Goal: Transaction & Acquisition: Purchase product/service

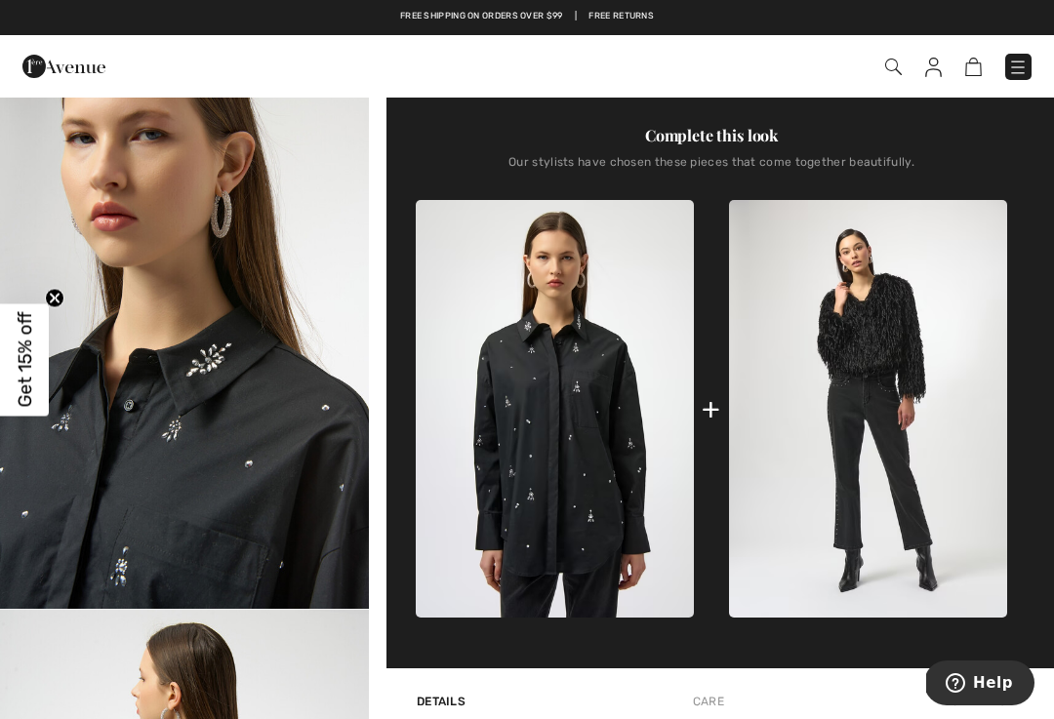
scroll to position [553, 0]
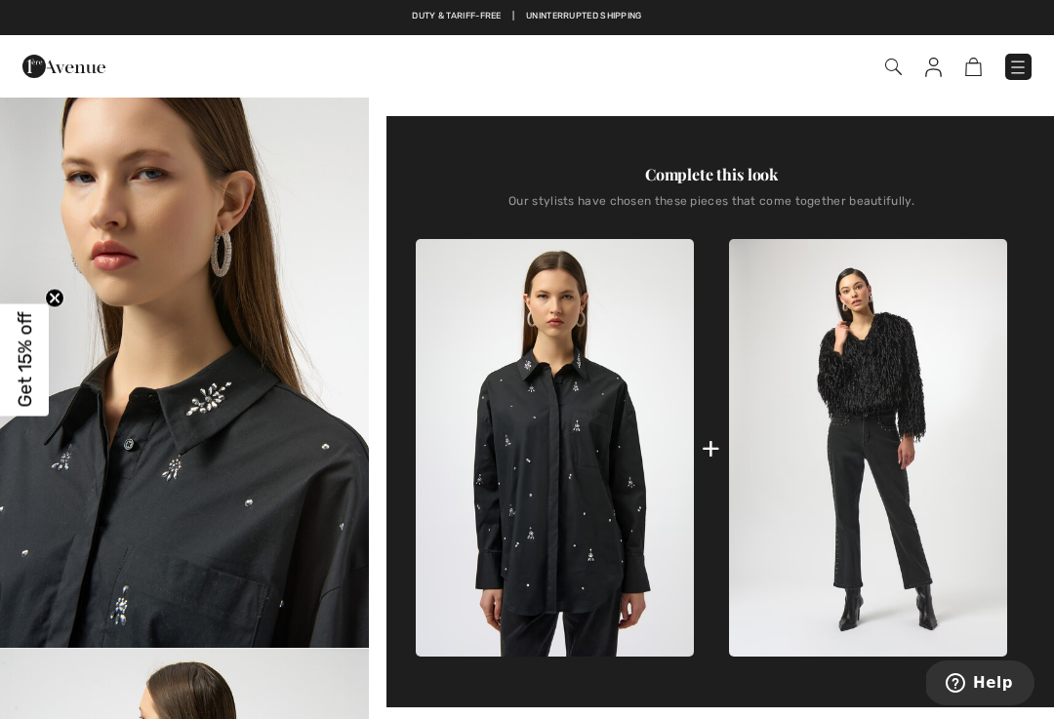
click at [925, 60] on img at bounding box center [933, 68] width 17 height 20
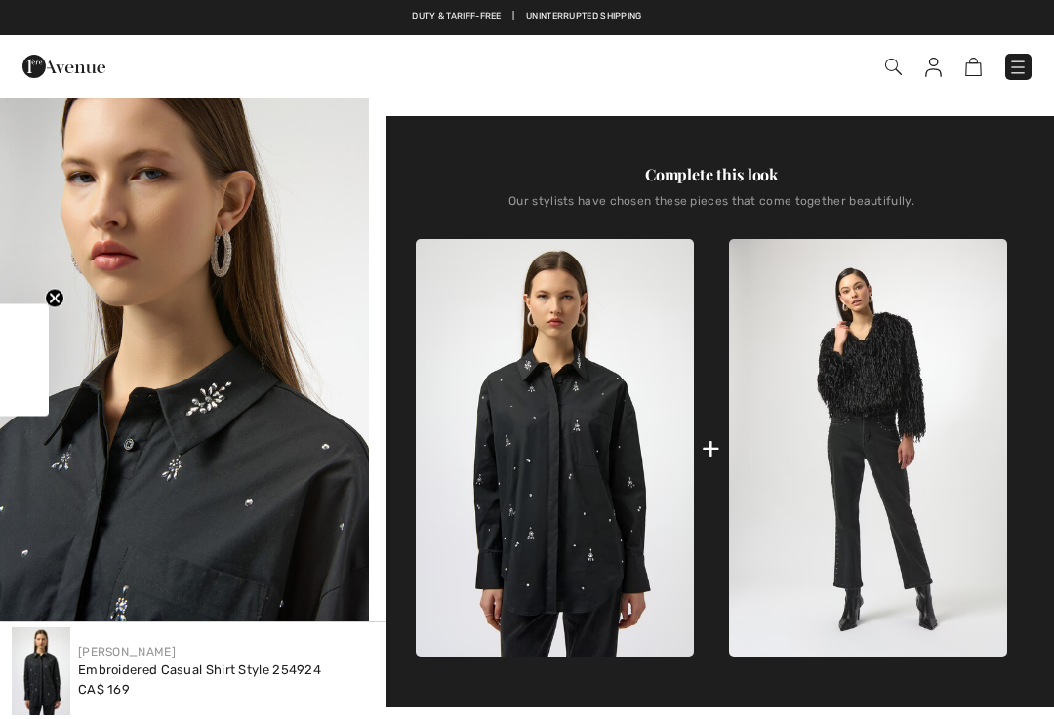
scroll to position [553, 0]
click at [1018, 65] on img at bounding box center [1018, 68] width 20 height 20
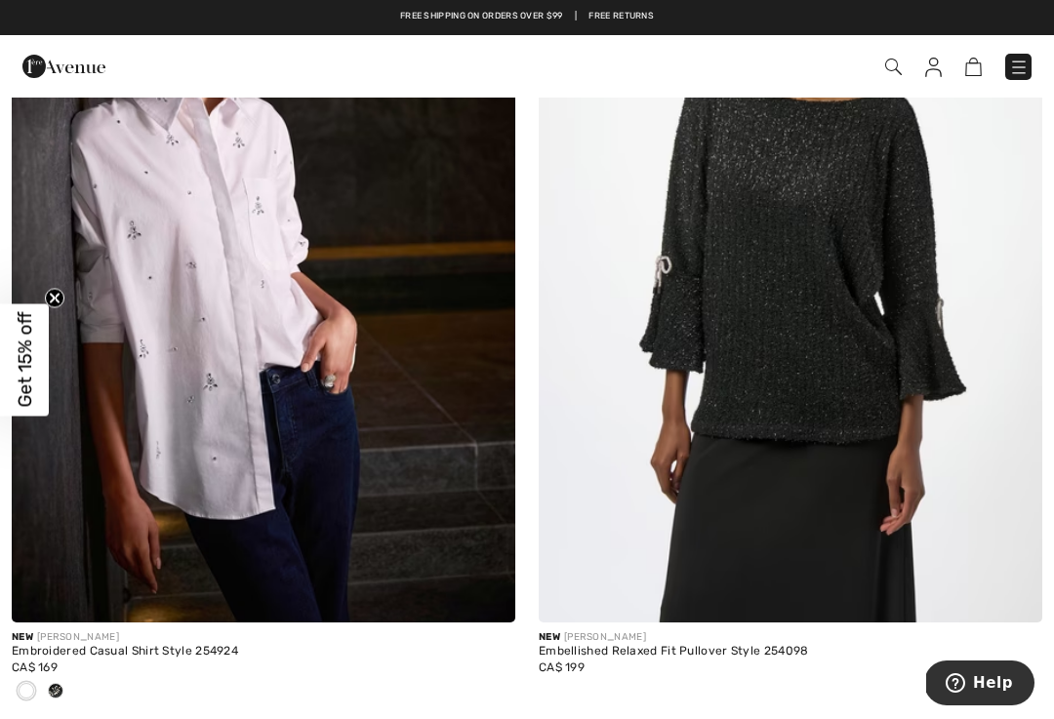
scroll to position [15302, 0]
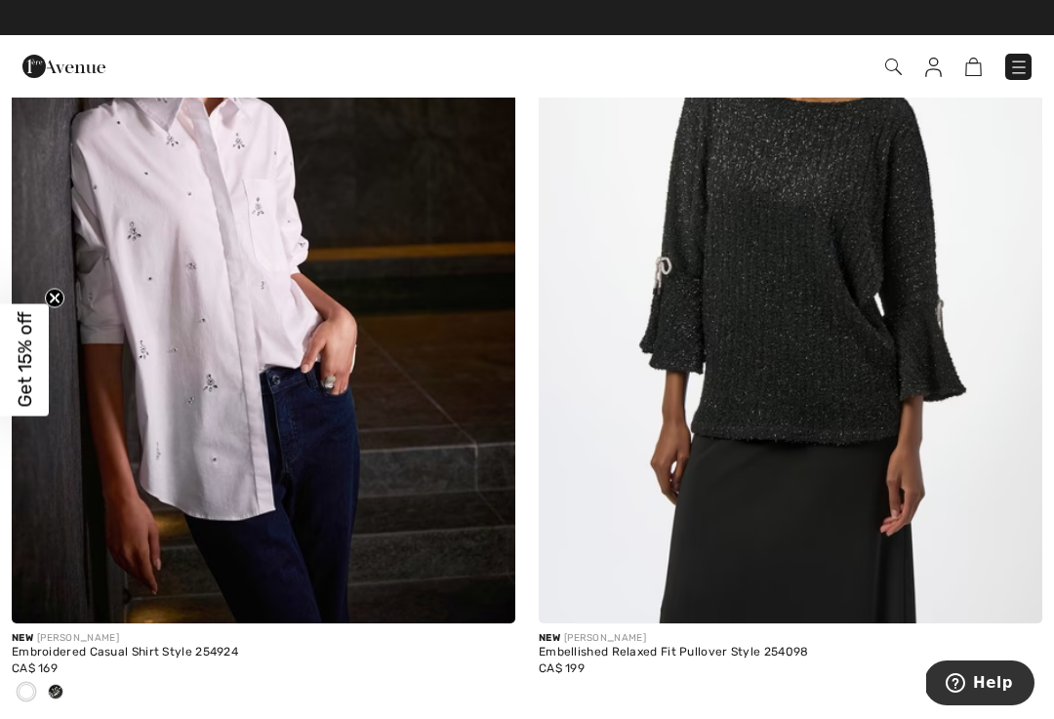
click at [211, 269] on img at bounding box center [263, 245] width 503 height 755
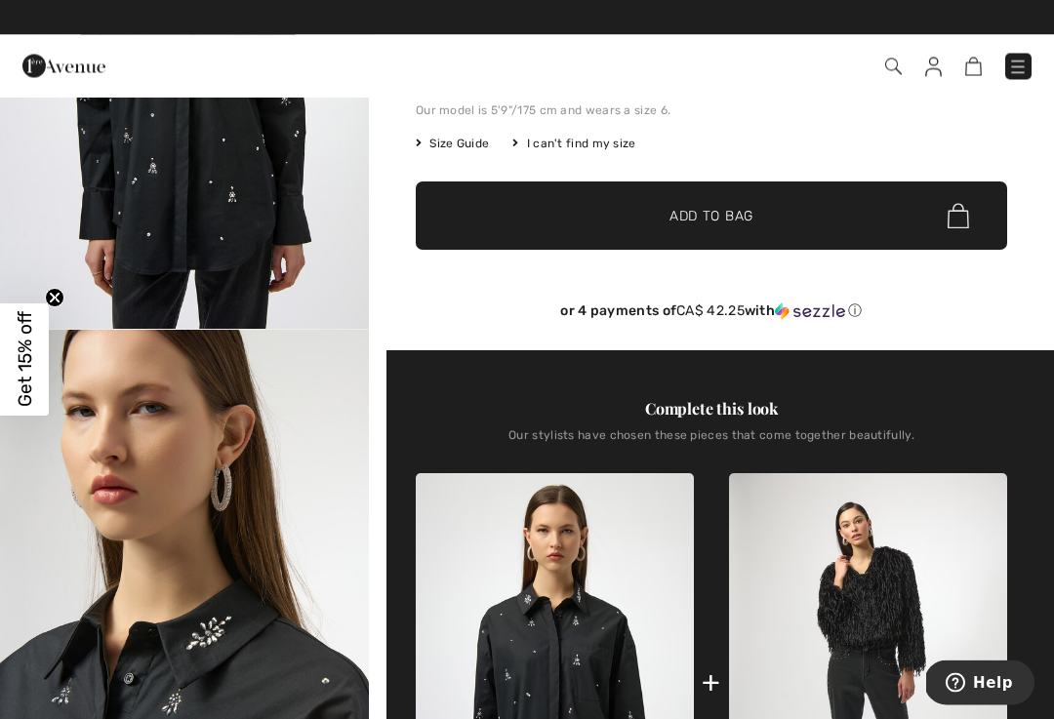
scroll to position [321, 0]
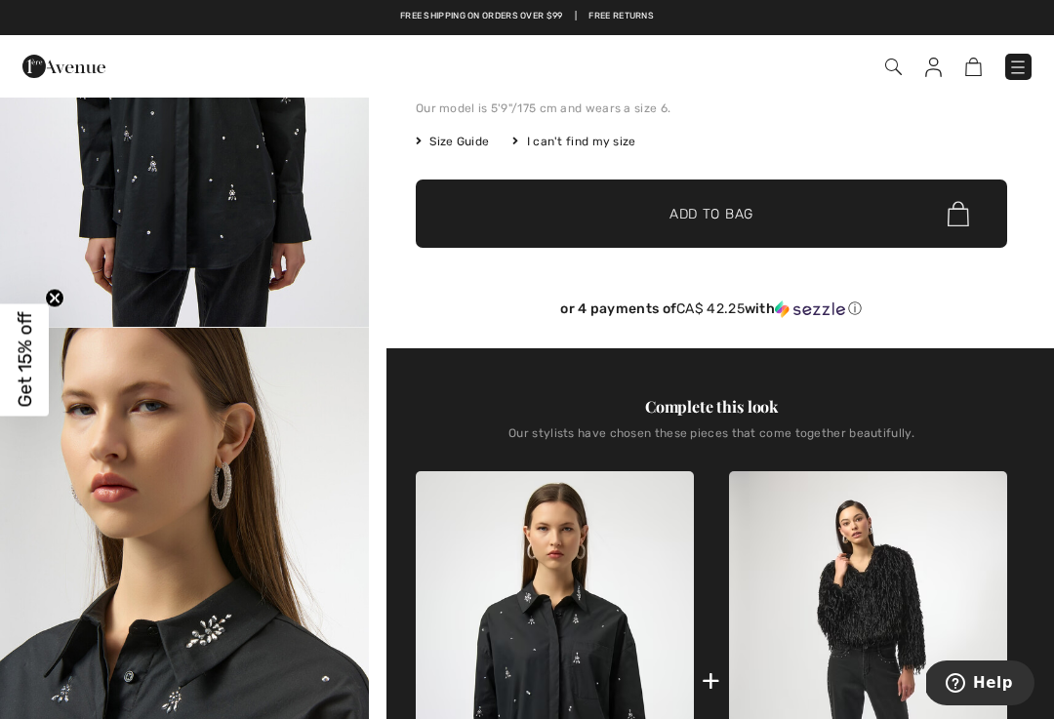
click at [692, 213] on span "Add to Bag" at bounding box center [711, 214] width 84 height 20
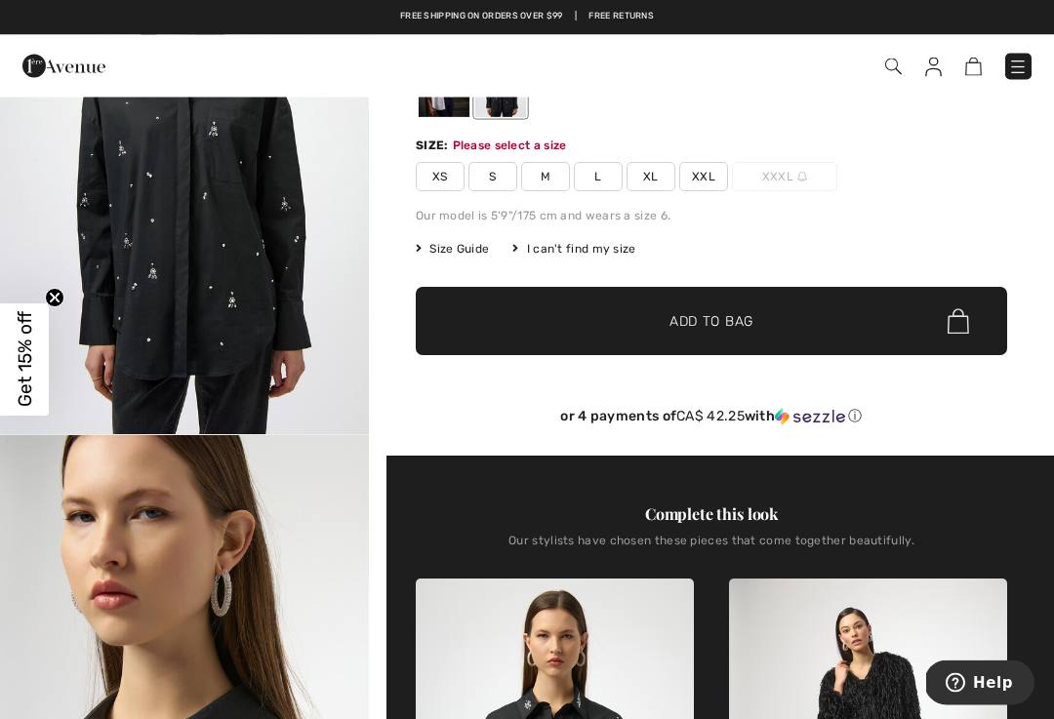
scroll to position [210, 0]
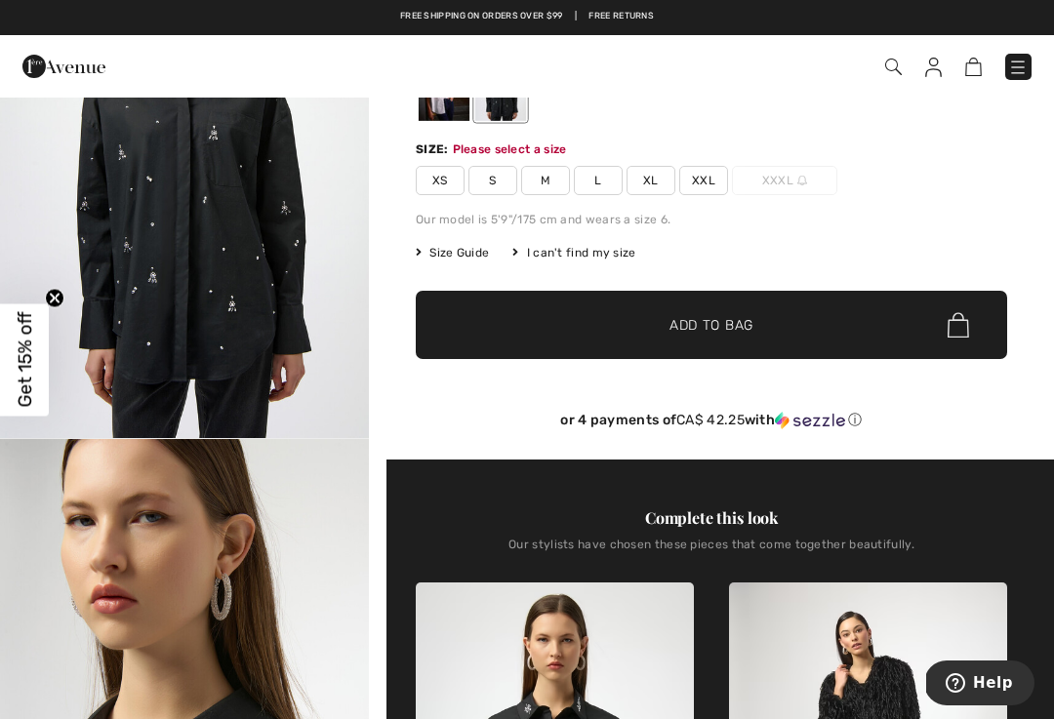
click at [704, 172] on span "XXL" at bounding box center [703, 180] width 49 height 29
click at [694, 317] on span "Add to Bag" at bounding box center [711, 325] width 84 height 20
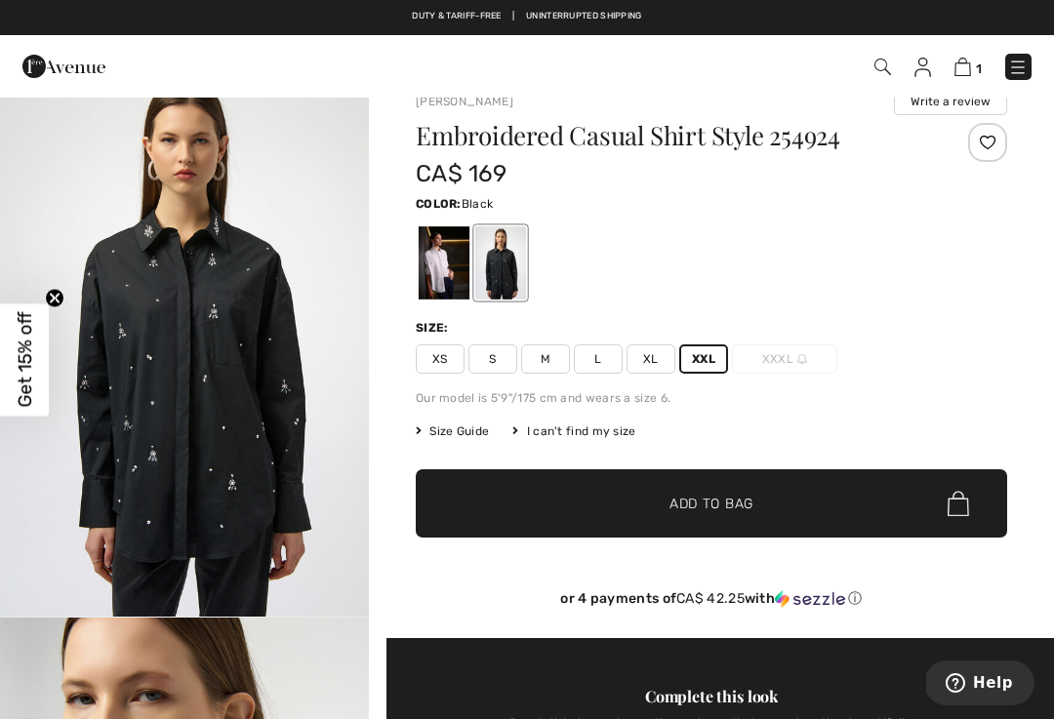
scroll to position [0, 0]
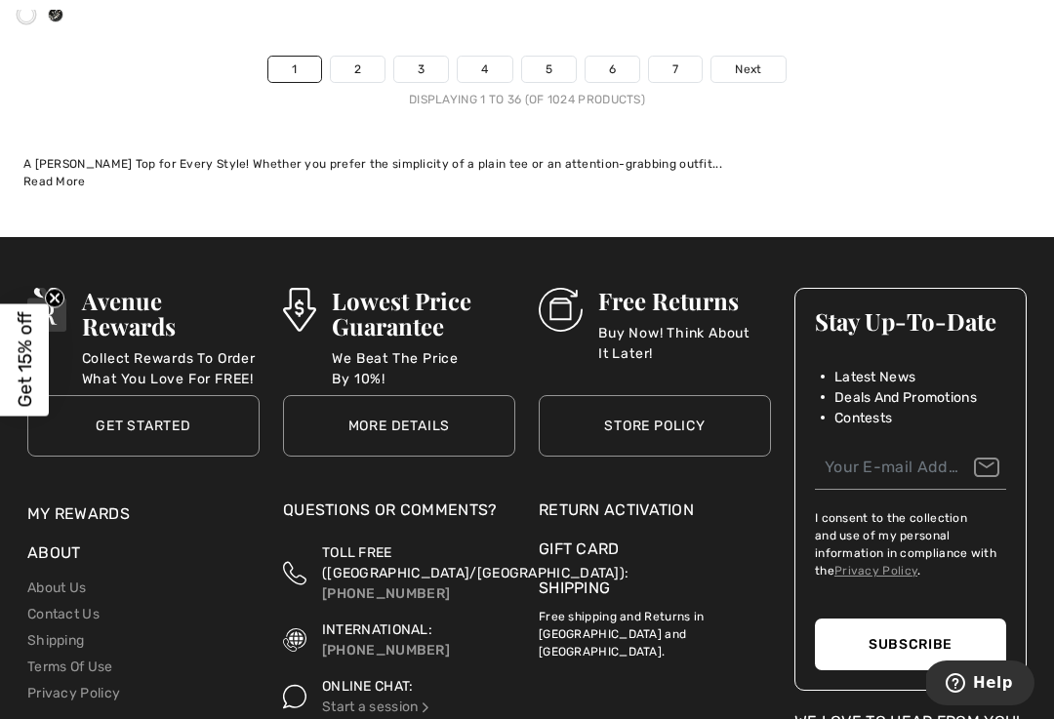
scroll to position [15995, 0]
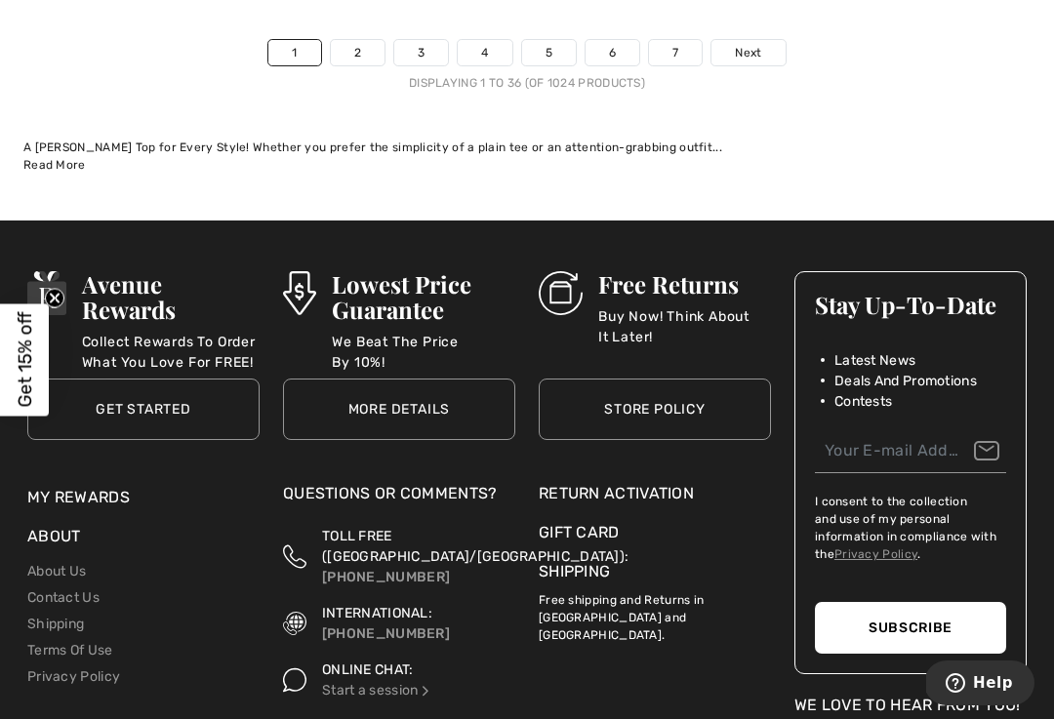
click at [354, 40] on link "2" at bounding box center [358, 52] width 54 height 25
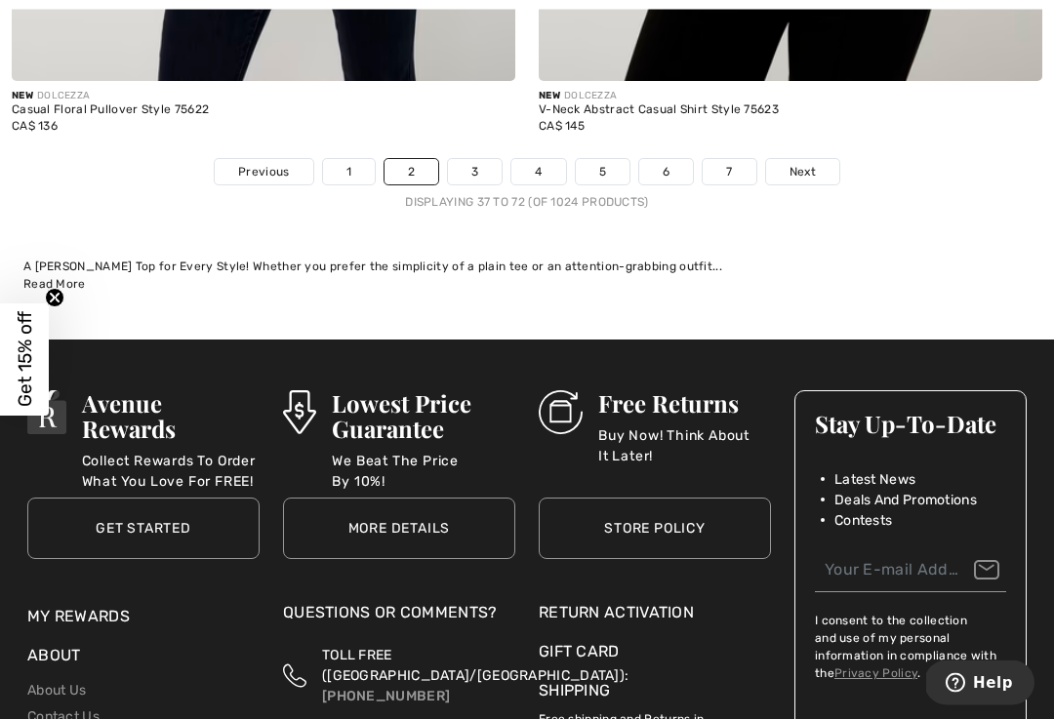
scroll to position [15525, 0]
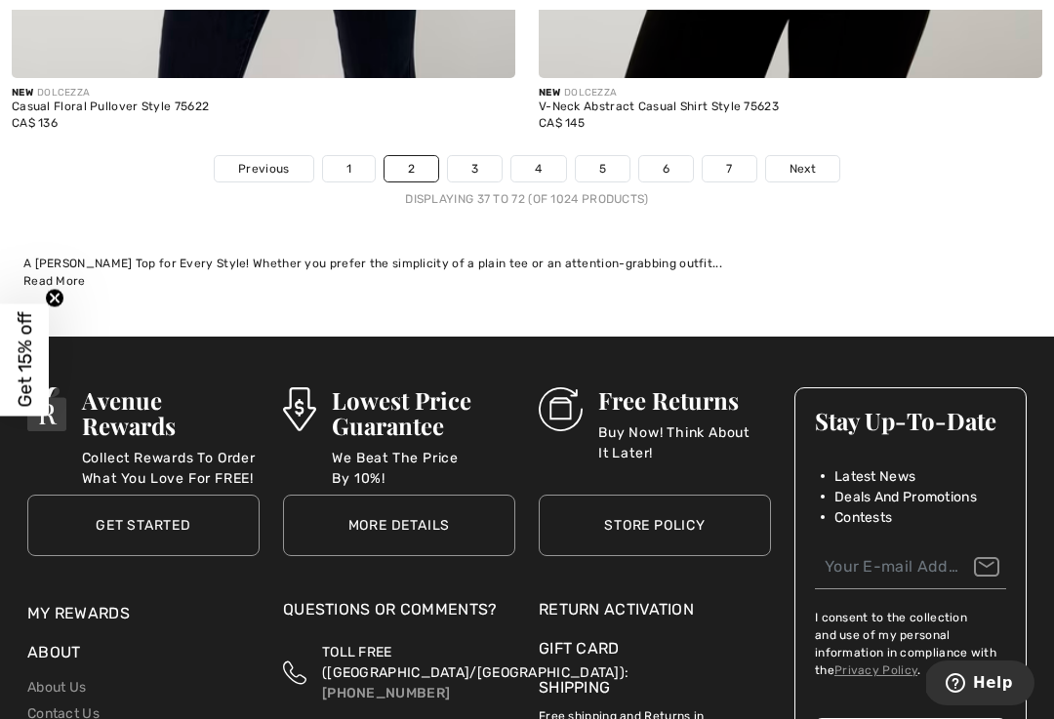
click at [477, 156] on link "3" at bounding box center [475, 168] width 54 height 25
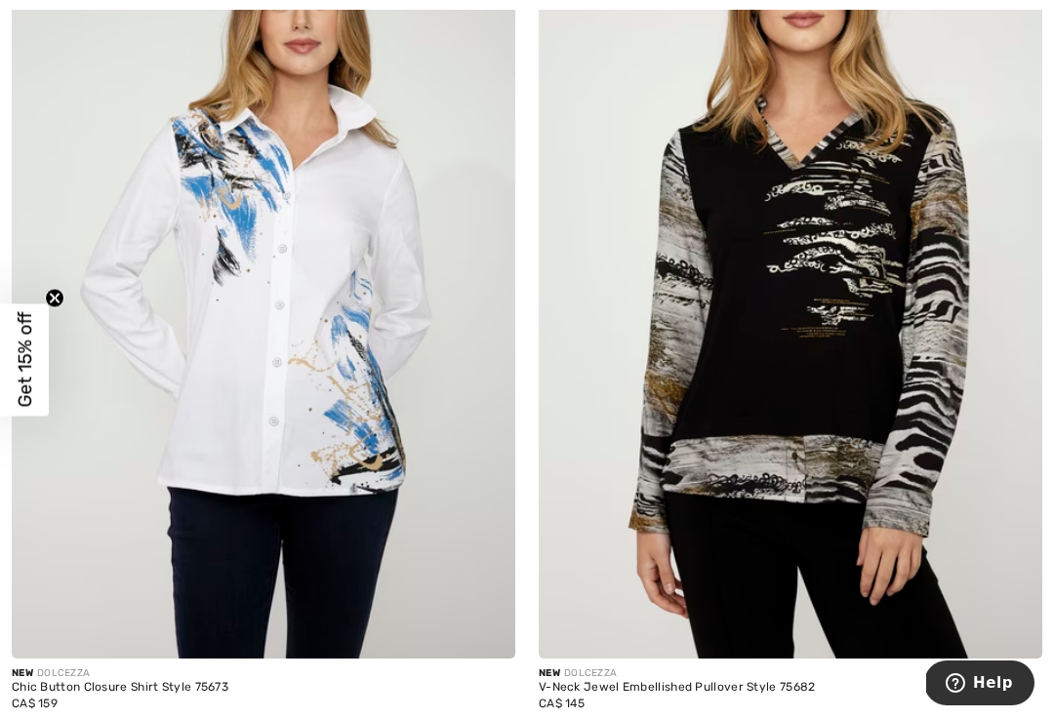
scroll to position [2846, 0]
click at [281, 346] on img at bounding box center [263, 280] width 503 height 755
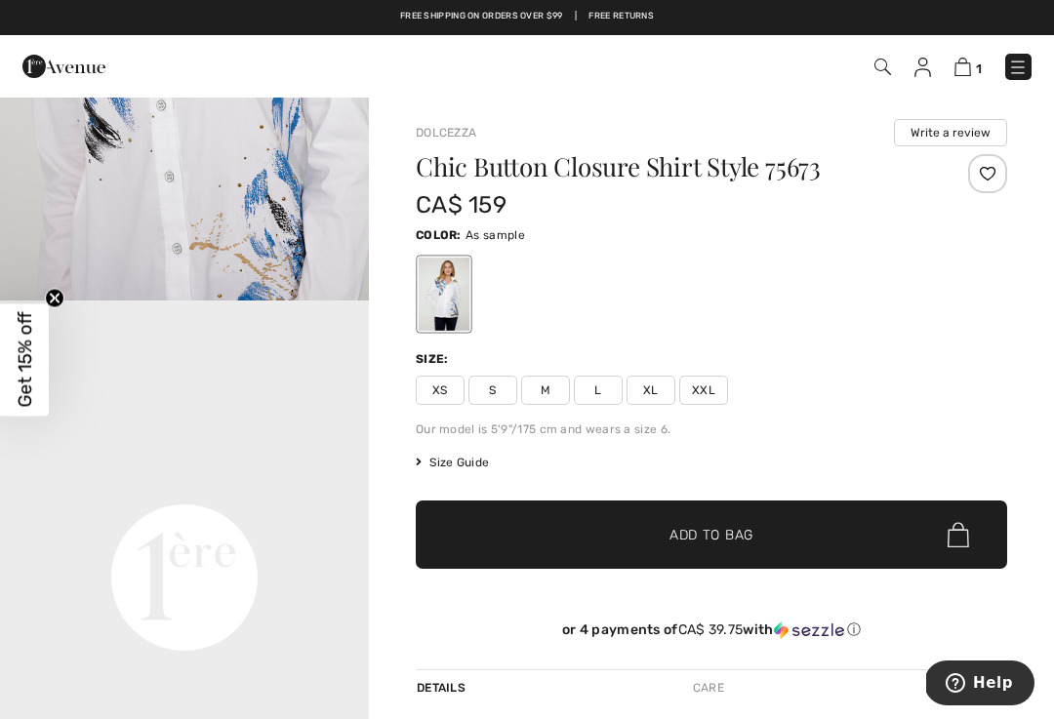
click at [700, 386] on span "XXL" at bounding box center [703, 390] width 49 height 29
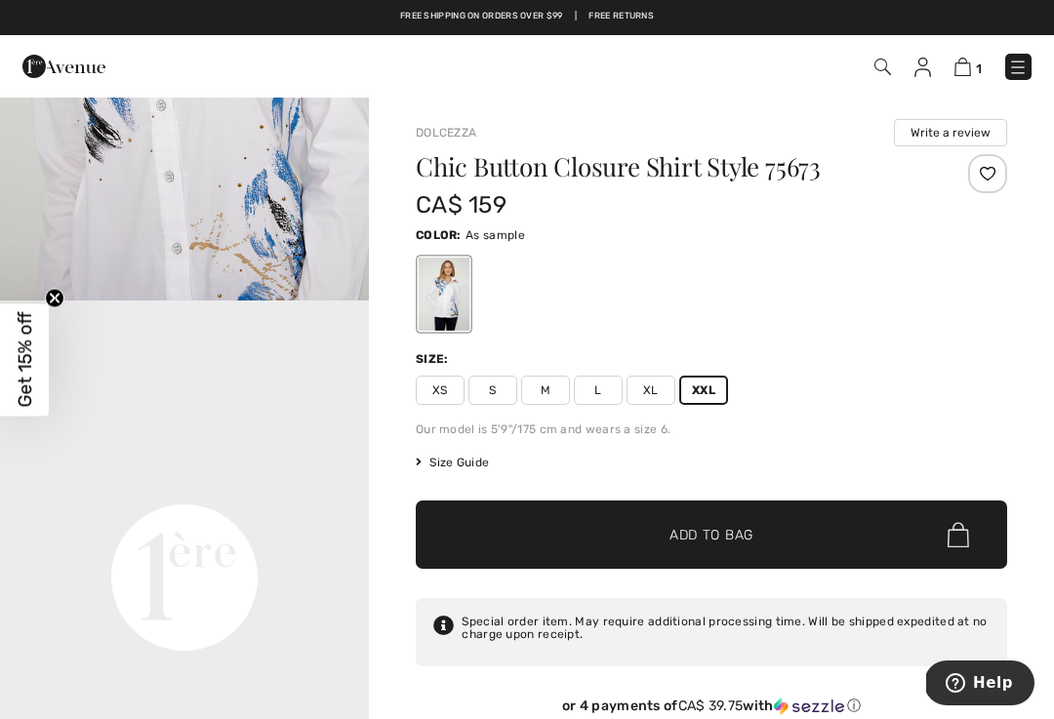
click at [688, 522] on span "✔ Added to Bag Add to Bag" at bounding box center [711, 534] width 591 height 68
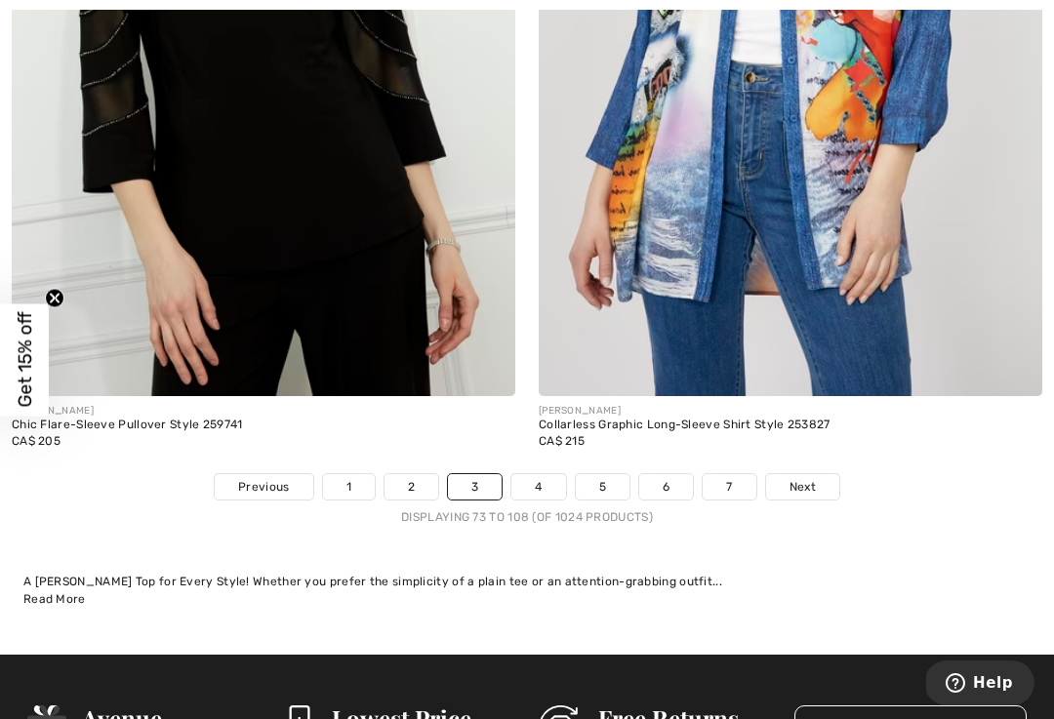
scroll to position [15303, 0]
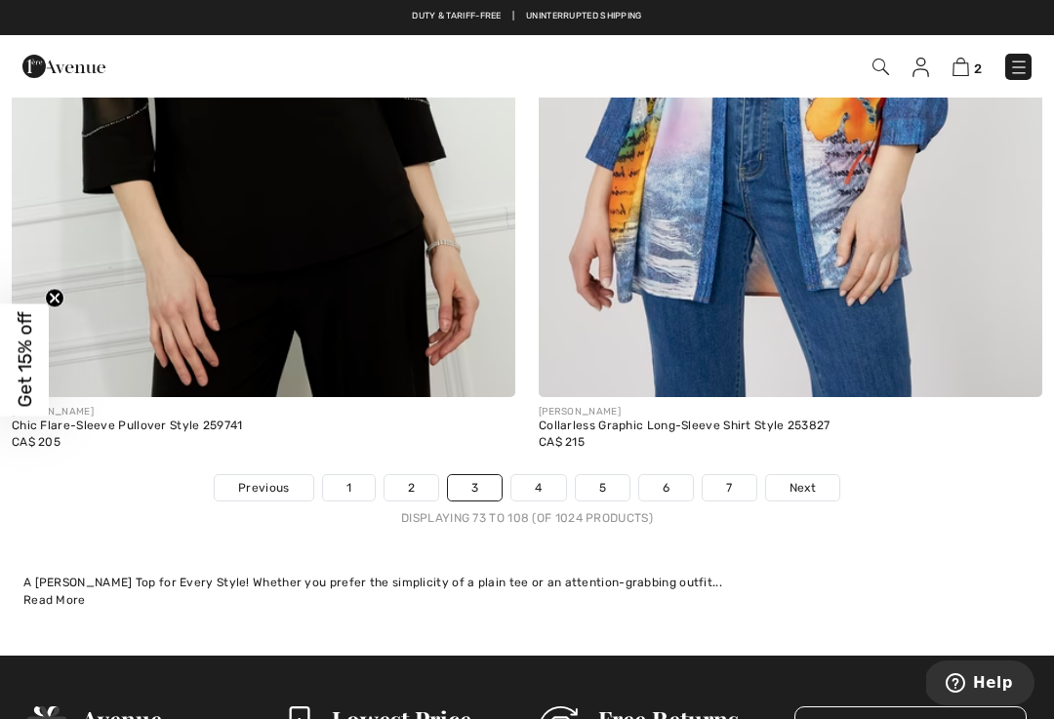
click at [541, 475] on link "4" at bounding box center [538, 487] width 54 height 25
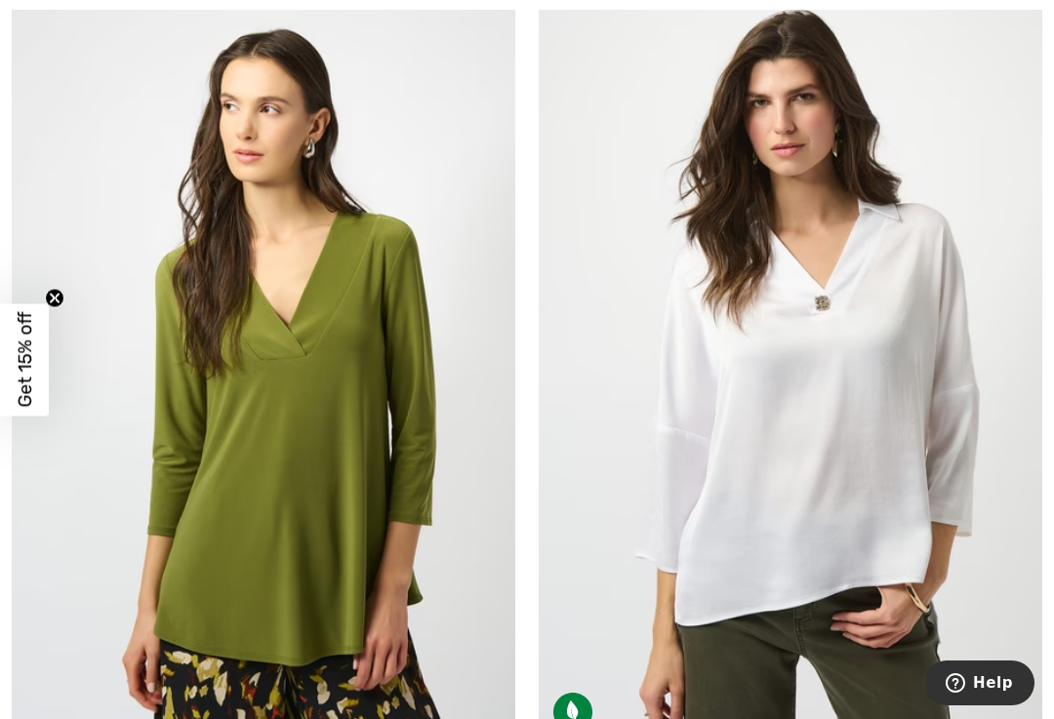
scroll to position [8038, 0]
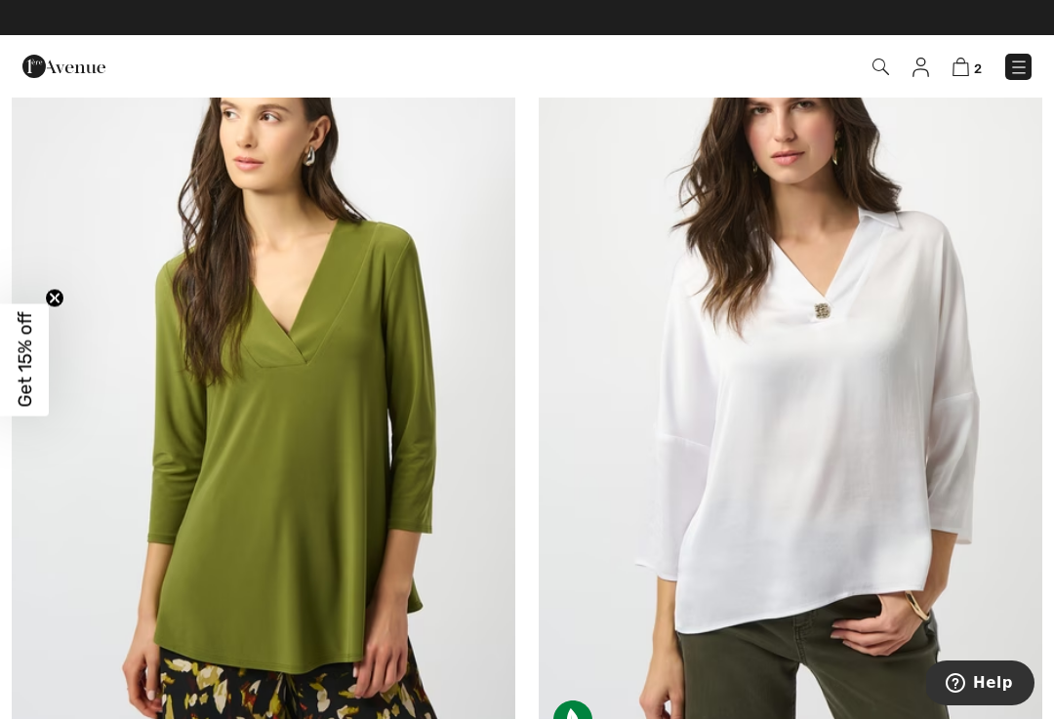
click at [28, 609] on img at bounding box center [263, 376] width 503 height 755
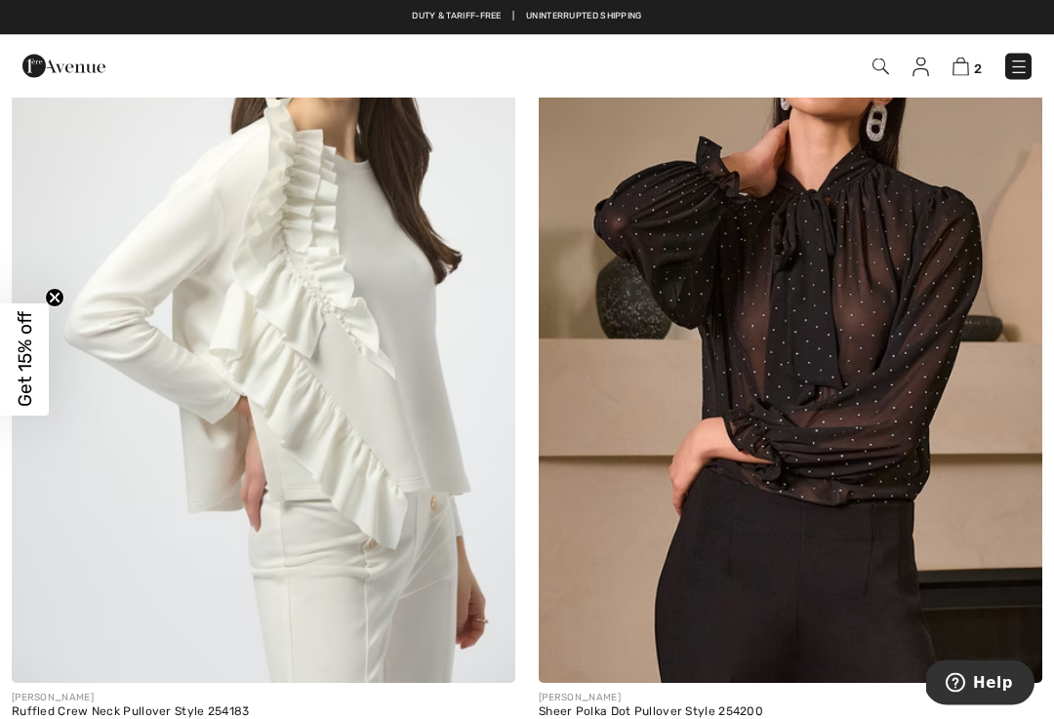
scroll to position [11721, 0]
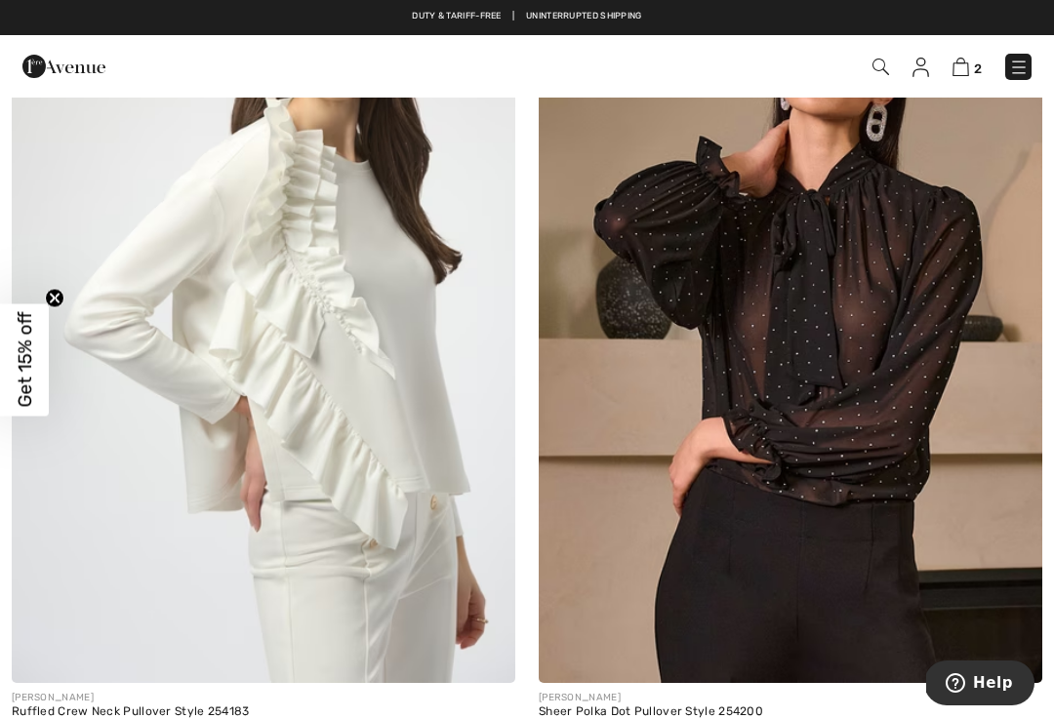
click at [756, 456] on img at bounding box center [790, 305] width 503 height 755
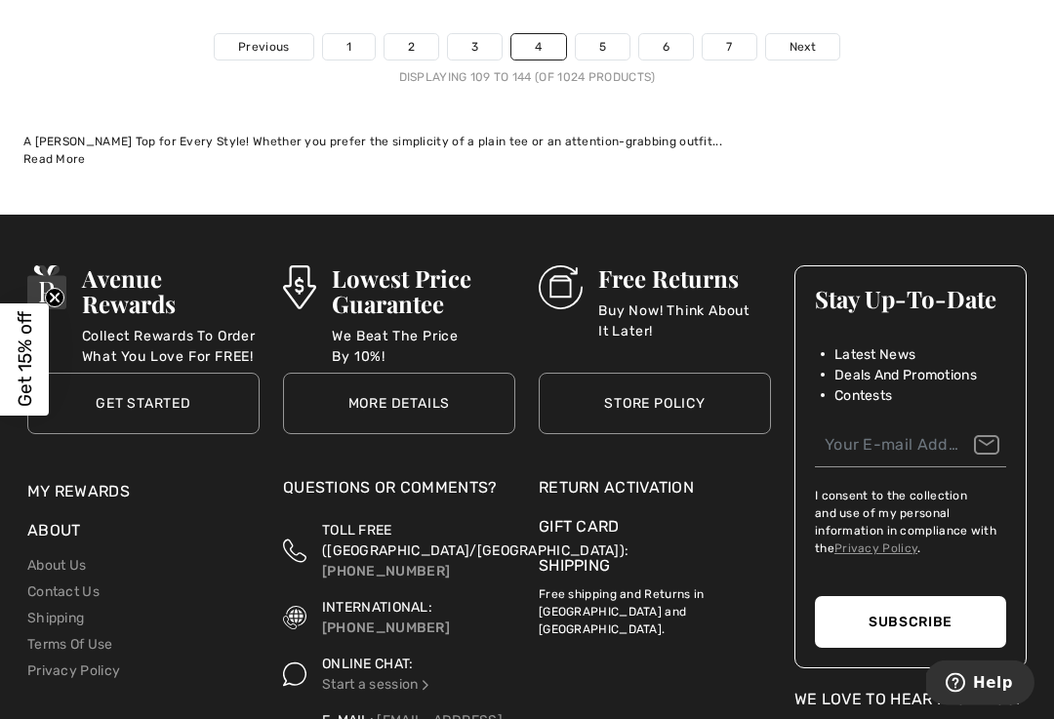
scroll to position [15905, 0]
click at [603, 34] on link "5" at bounding box center [603, 46] width 54 height 25
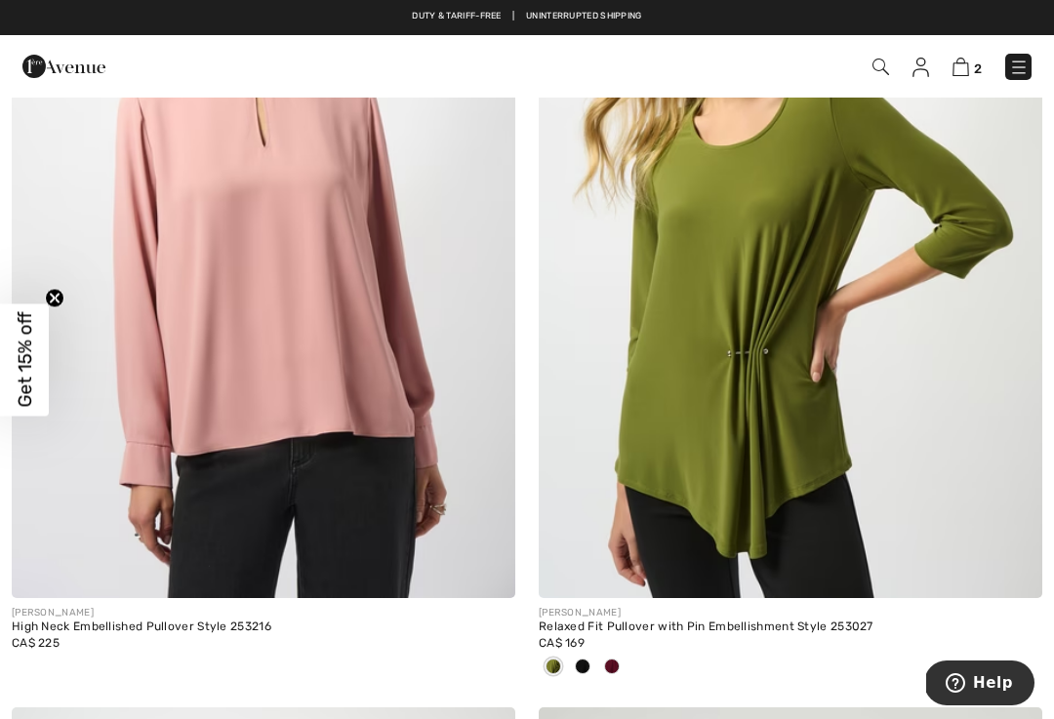
scroll to position [407, 0]
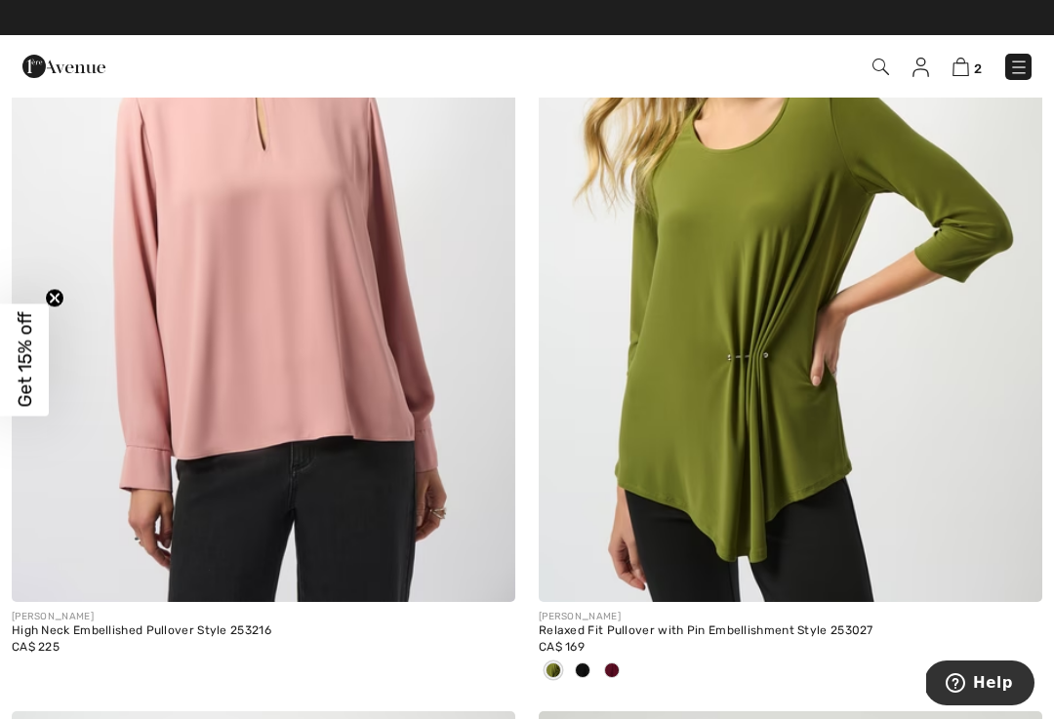
click at [240, 317] on img at bounding box center [263, 224] width 503 height 755
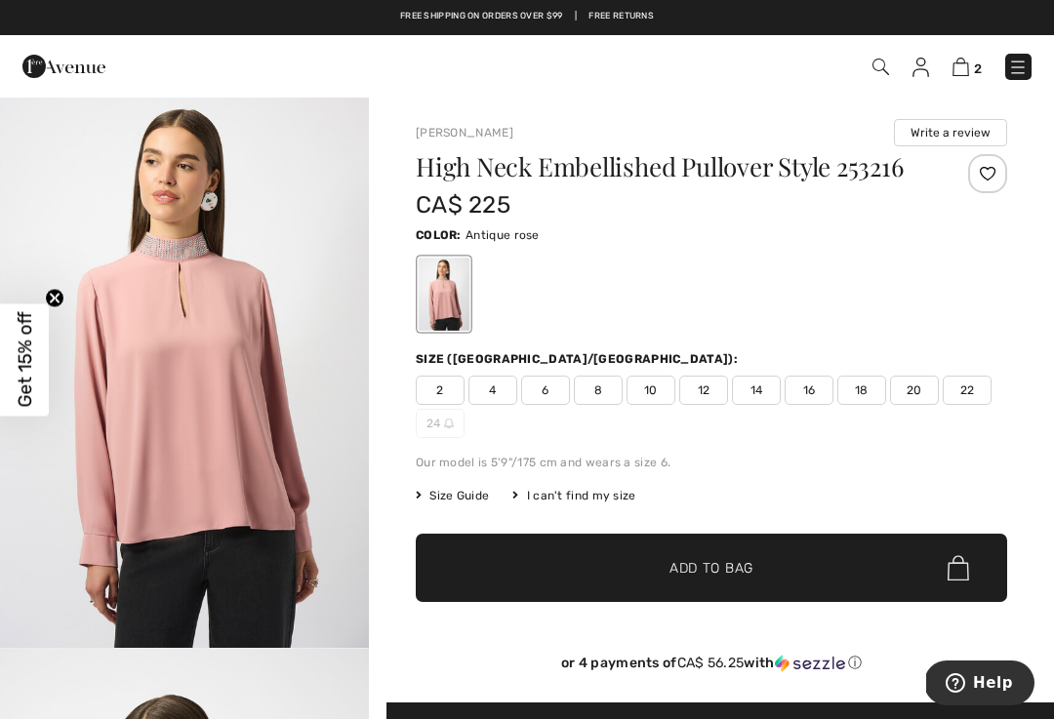
click at [862, 394] on span "18" at bounding box center [861, 390] width 49 height 29
click at [696, 567] on span "Add to Bag" at bounding box center [711, 568] width 84 height 20
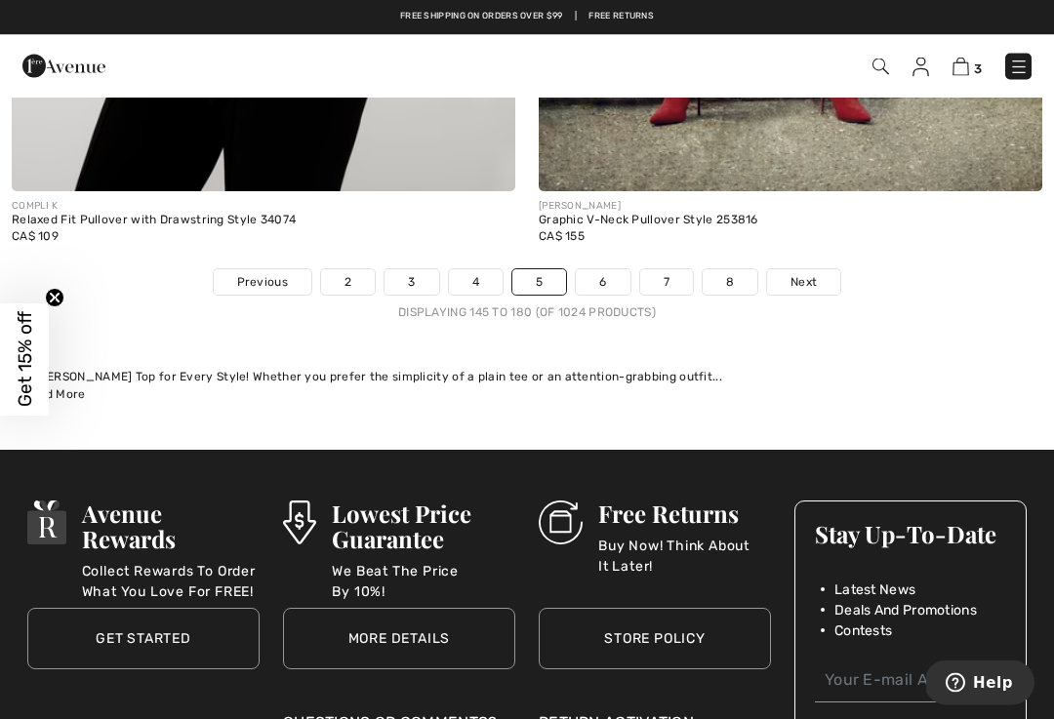
scroll to position [15504, 0]
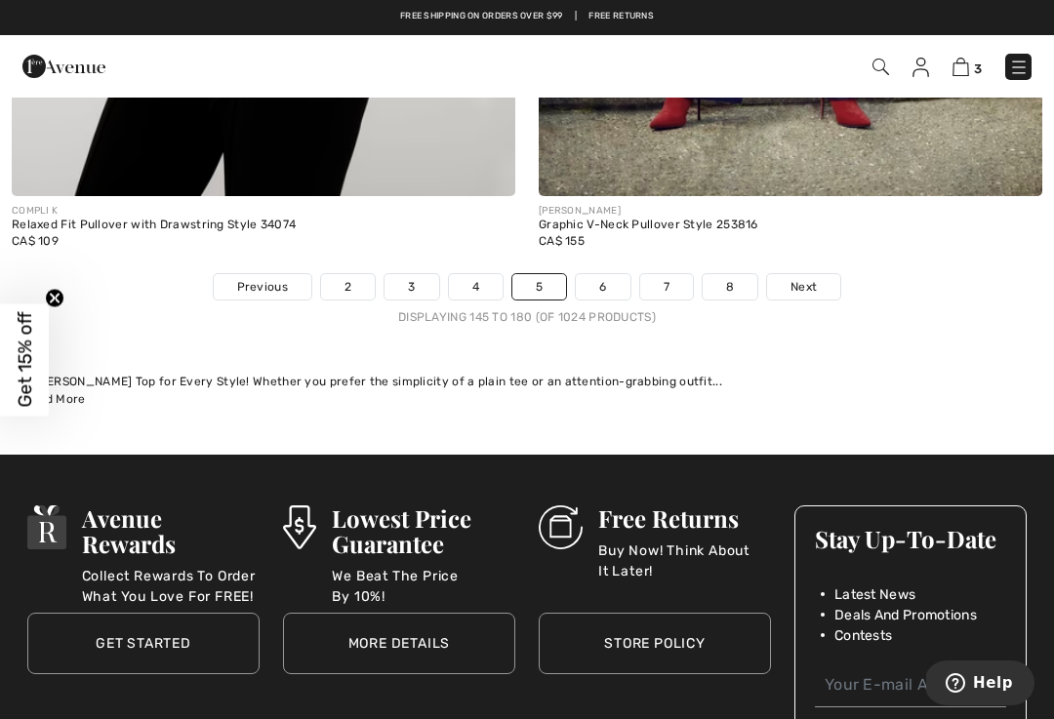
click at [605, 274] on link "6" at bounding box center [603, 286] width 54 height 25
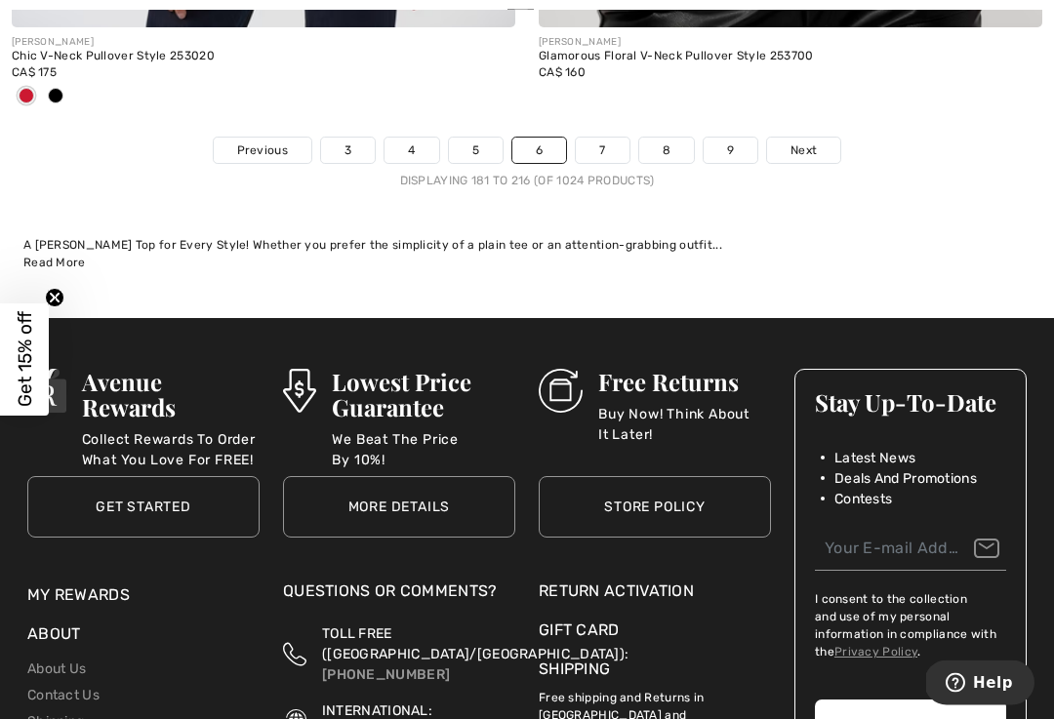
scroll to position [15705, 0]
click at [601, 138] on link "7" at bounding box center [602, 150] width 53 height 25
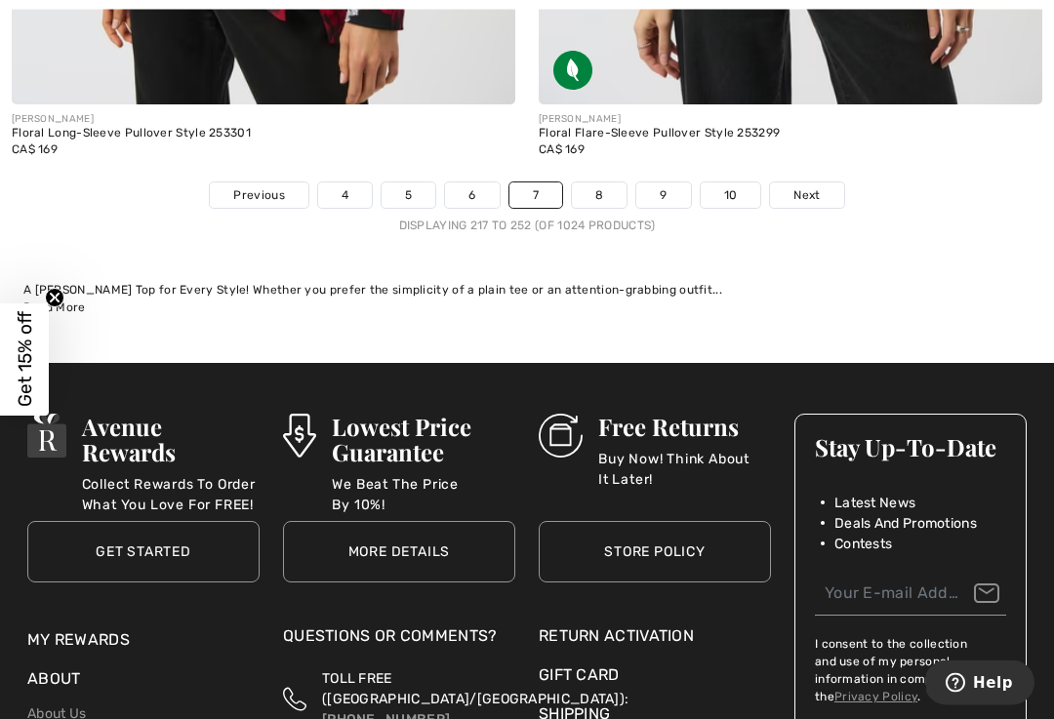
scroll to position [15744, 0]
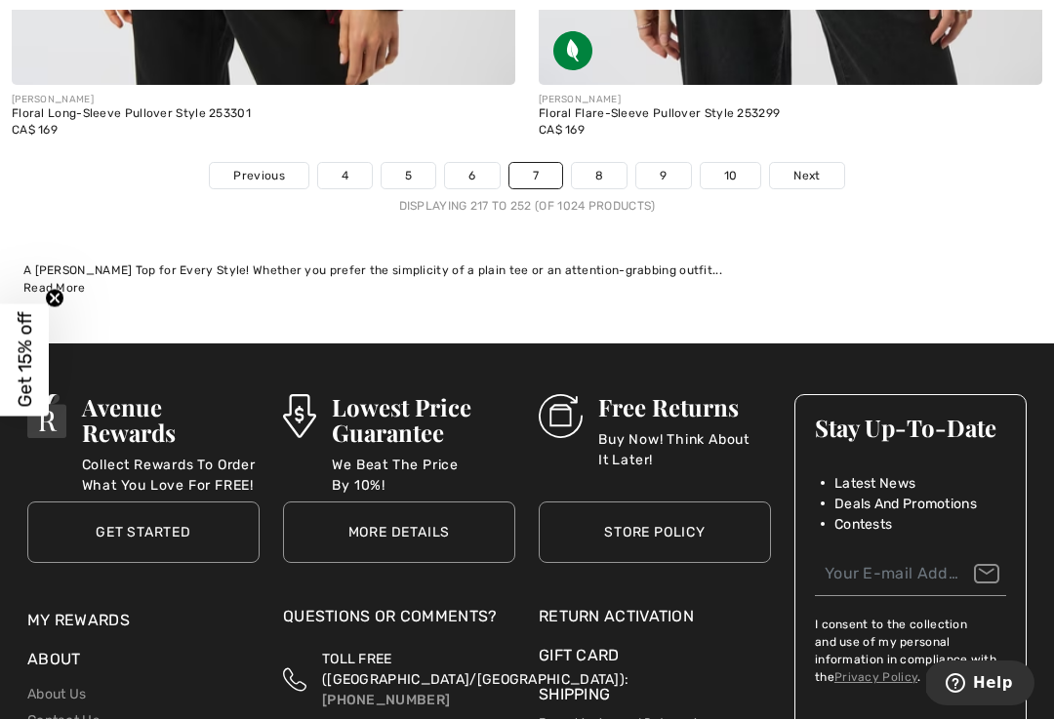
click at [609, 163] on link "8" at bounding box center [599, 175] width 55 height 25
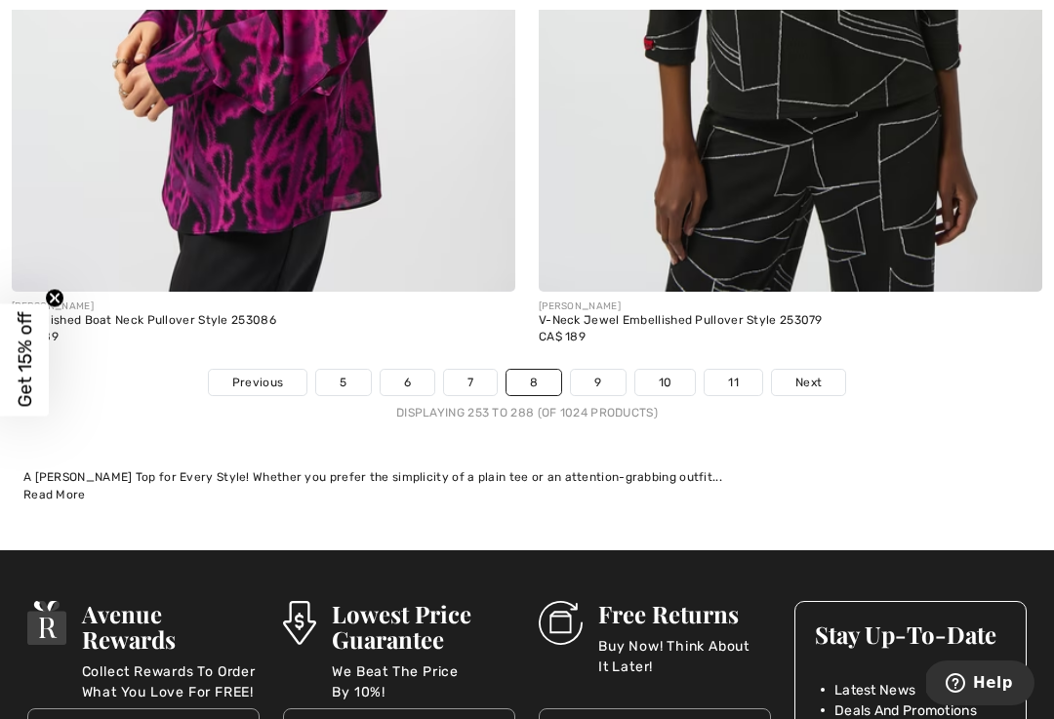
scroll to position [15391, 0]
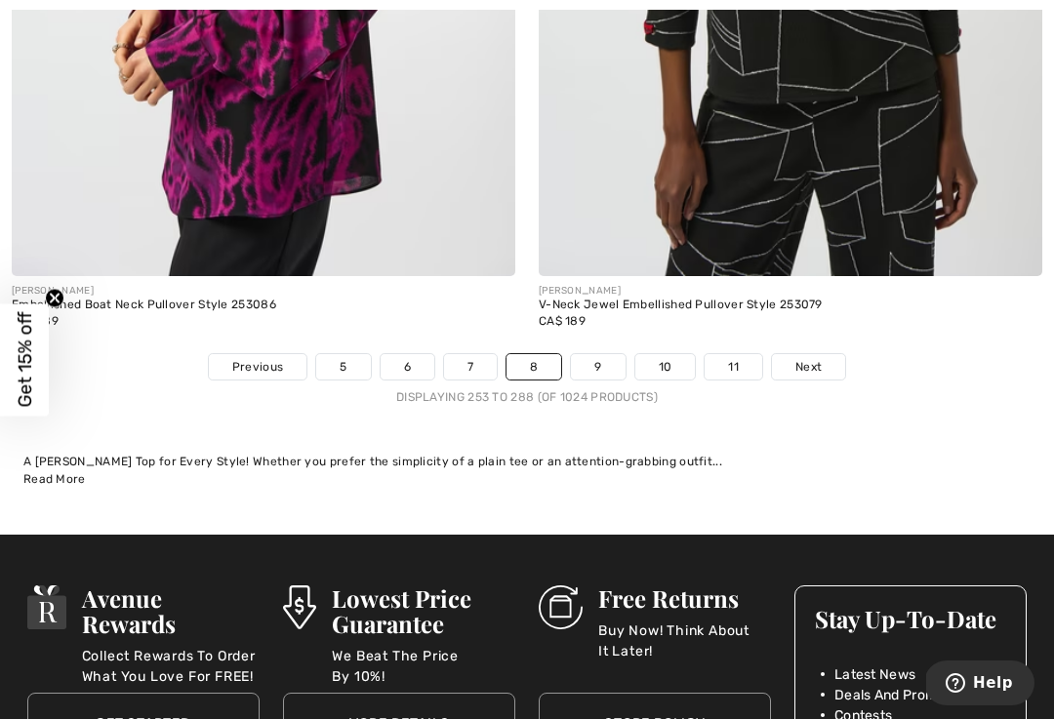
click at [590, 354] on link "9" at bounding box center [598, 366] width 54 height 25
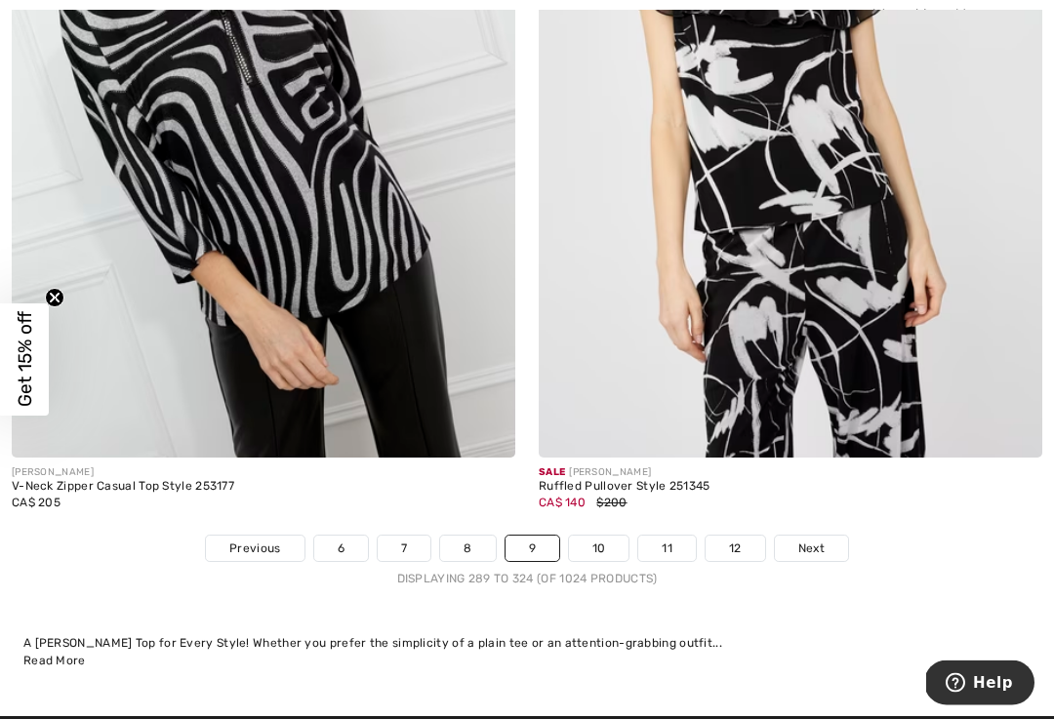
scroll to position [15210, 0]
click at [594, 536] on link "10" at bounding box center [599, 548] width 60 height 25
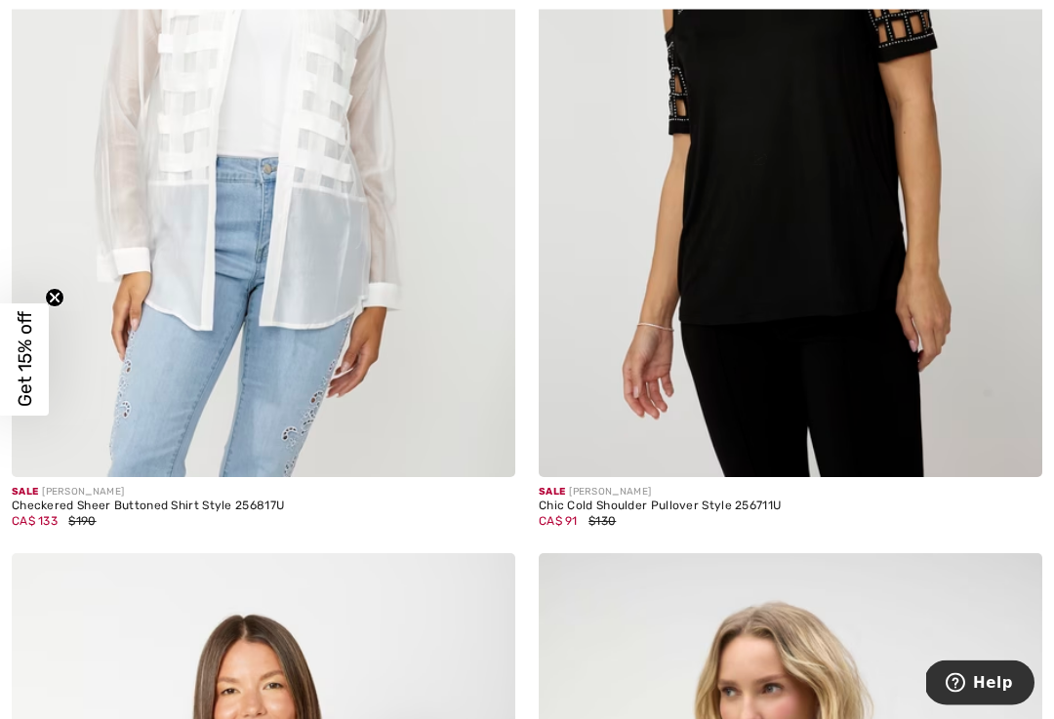
scroll to position [7420, 0]
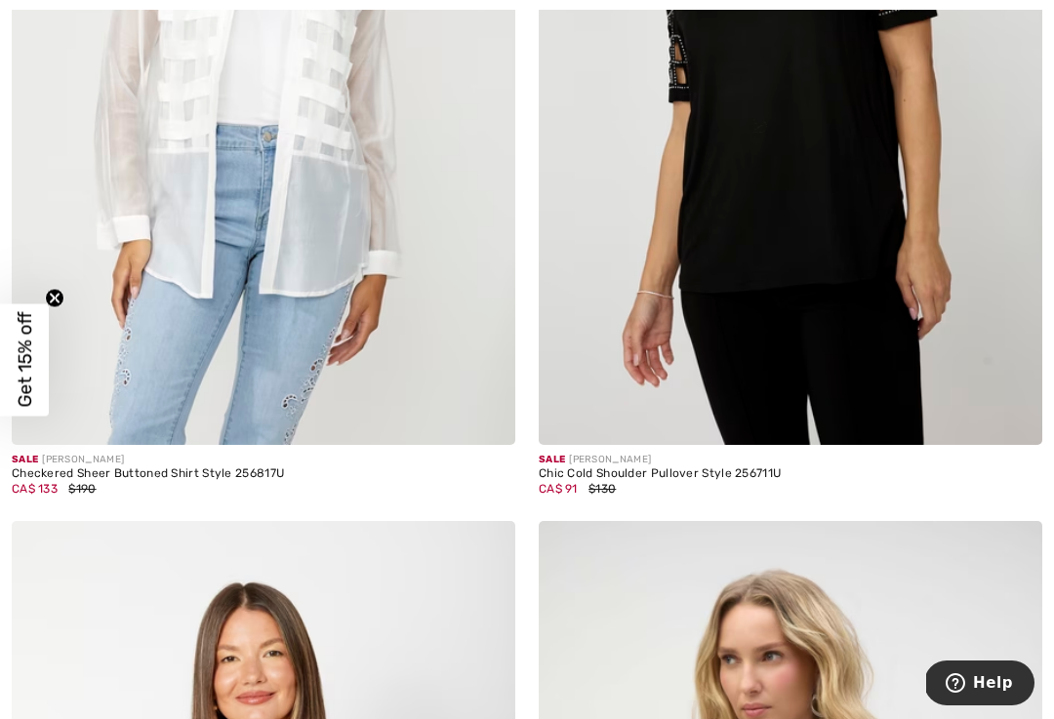
click at [258, 266] on img at bounding box center [263, 67] width 503 height 755
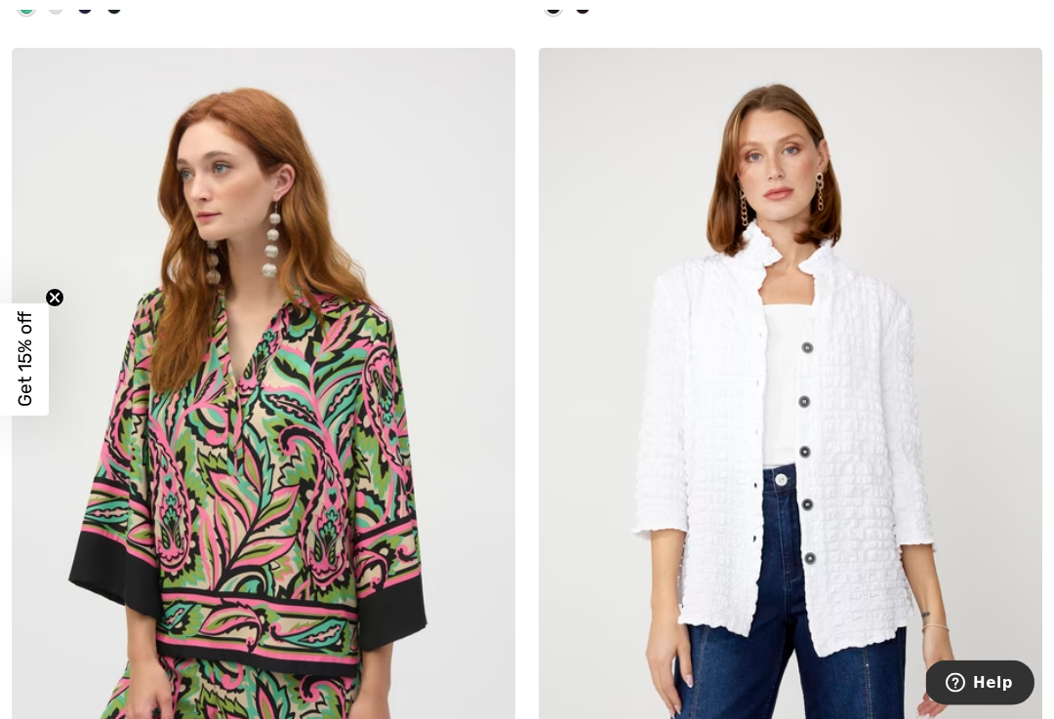
scroll to position [11505, 0]
click at [728, 382] on img at bounding box center [790, 425] width 503 height 755
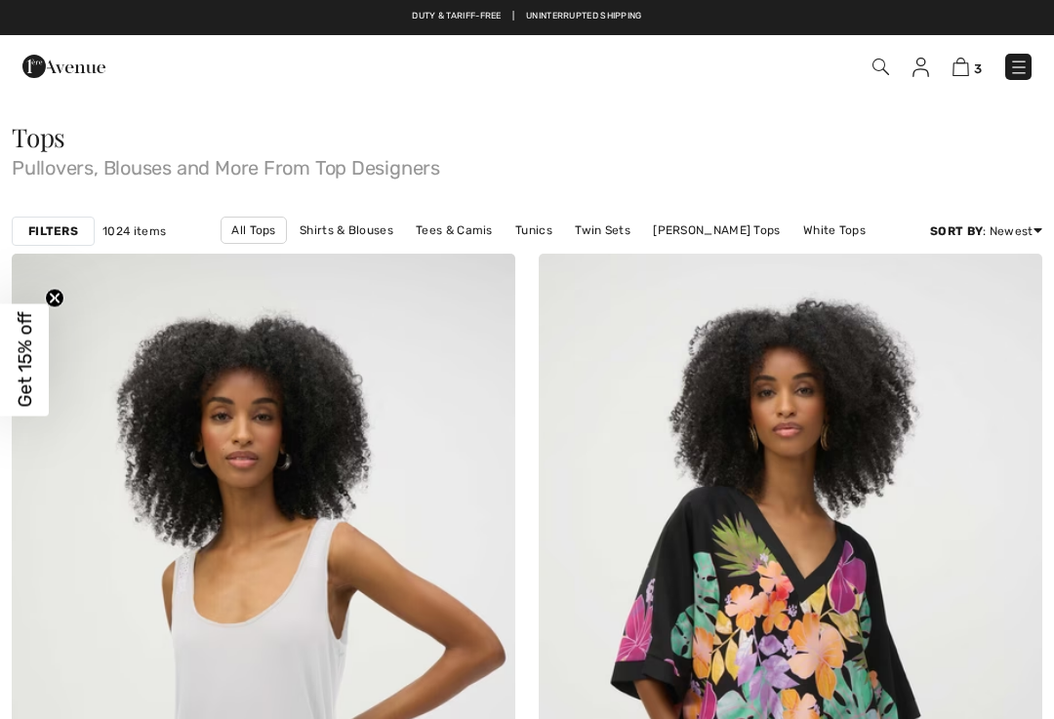
checkbox input "true"
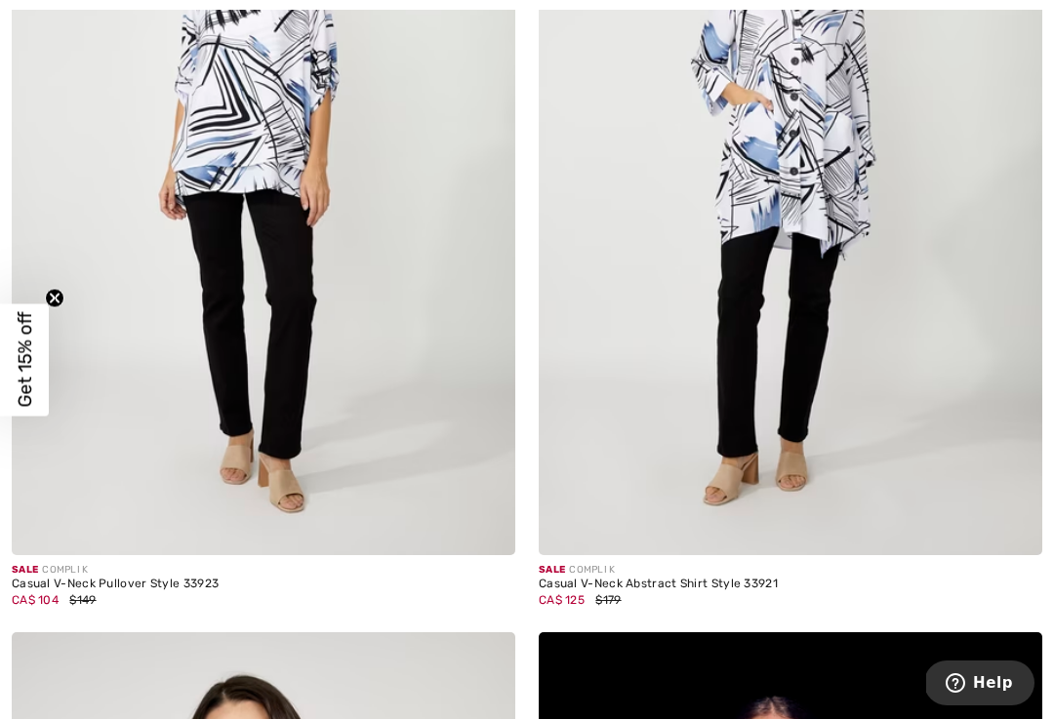
scroll to position [13411, 0]
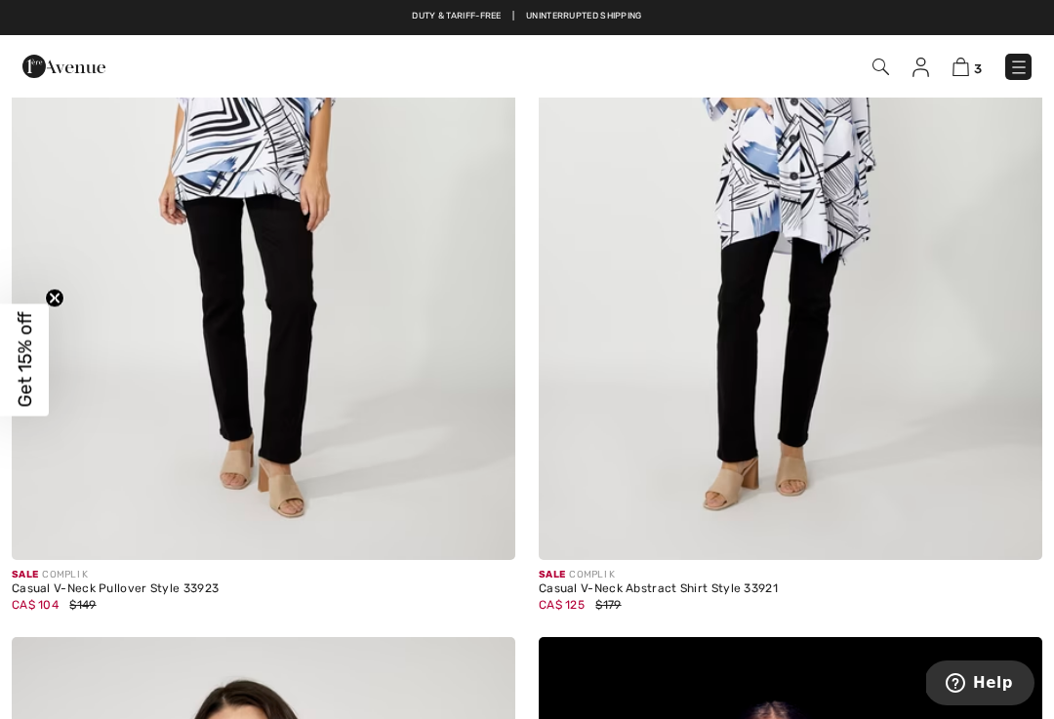
click at [716, 354] on img at bounding box center [790, 182] width 503 height 755
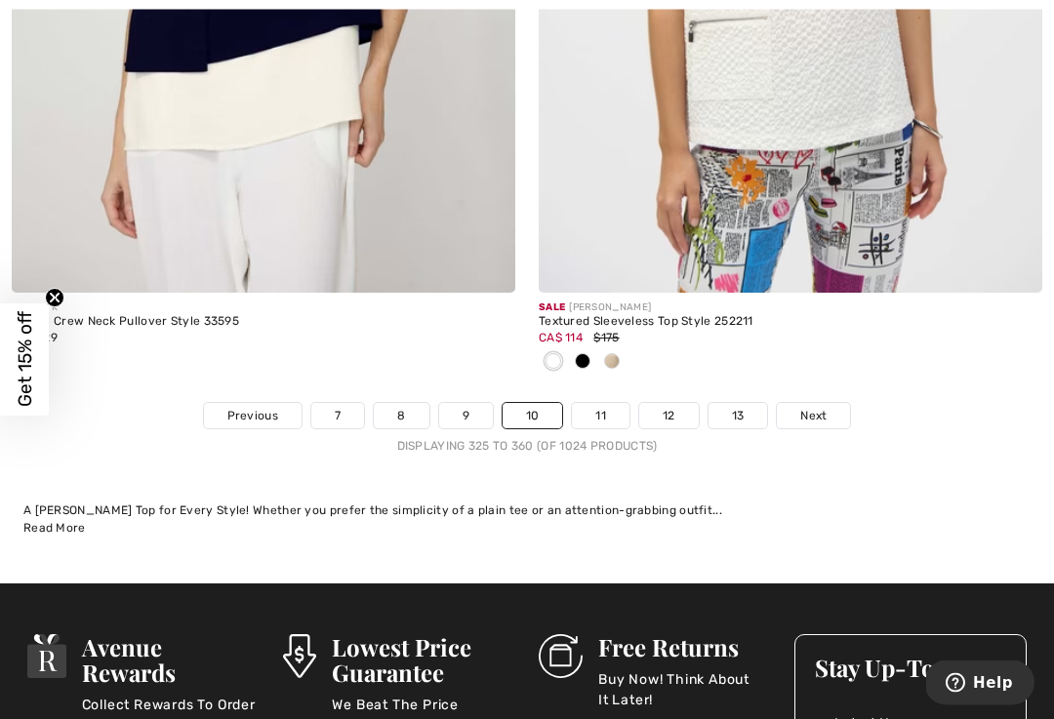
scroll to position [15375, 0]
click at [602, 403] on link "11" at bounding box center [601, 415] width 58 height 25
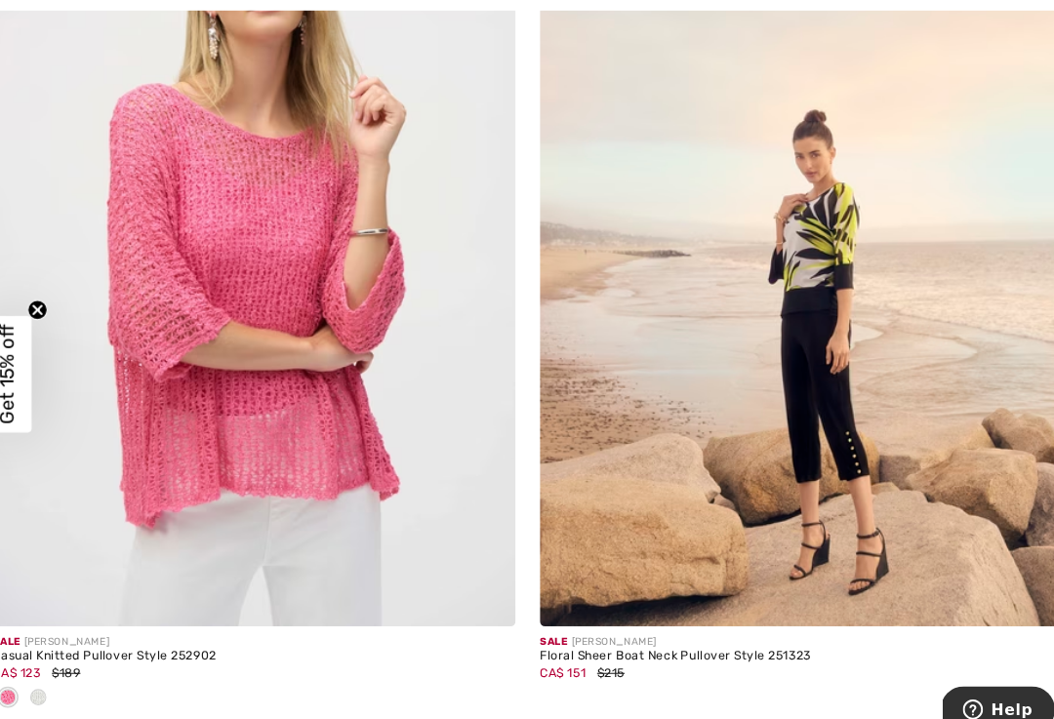
scroll to position [5662, 0]
click at [217, 257] on img at bounding box center [263, 225] width 503 height 755
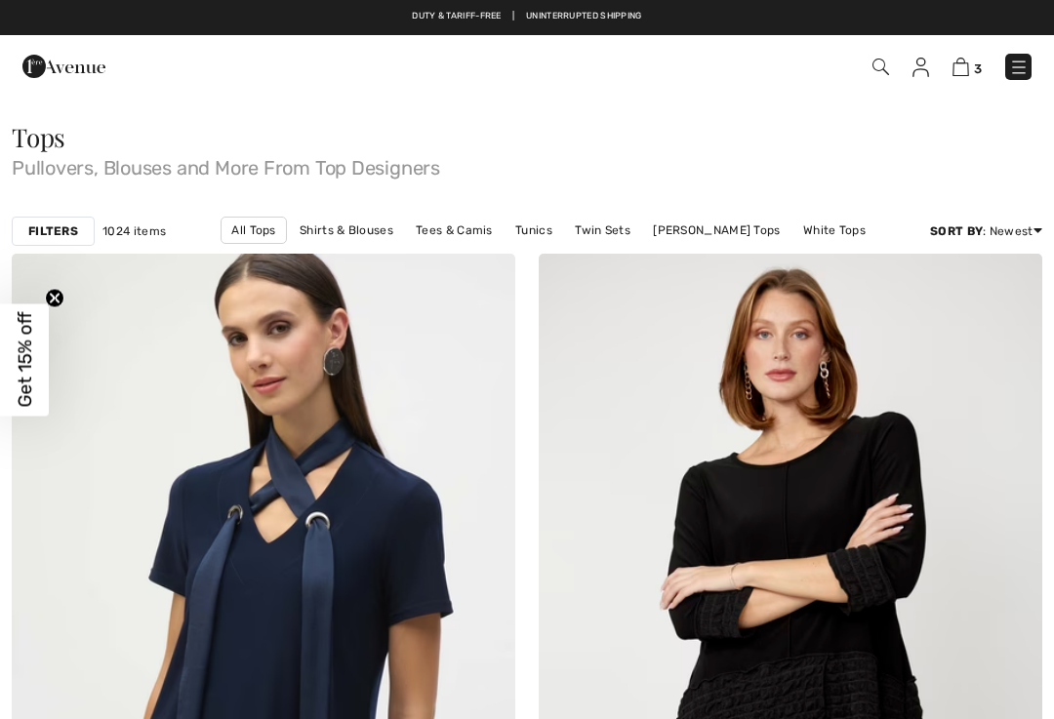
scroll to position [5693, 19]
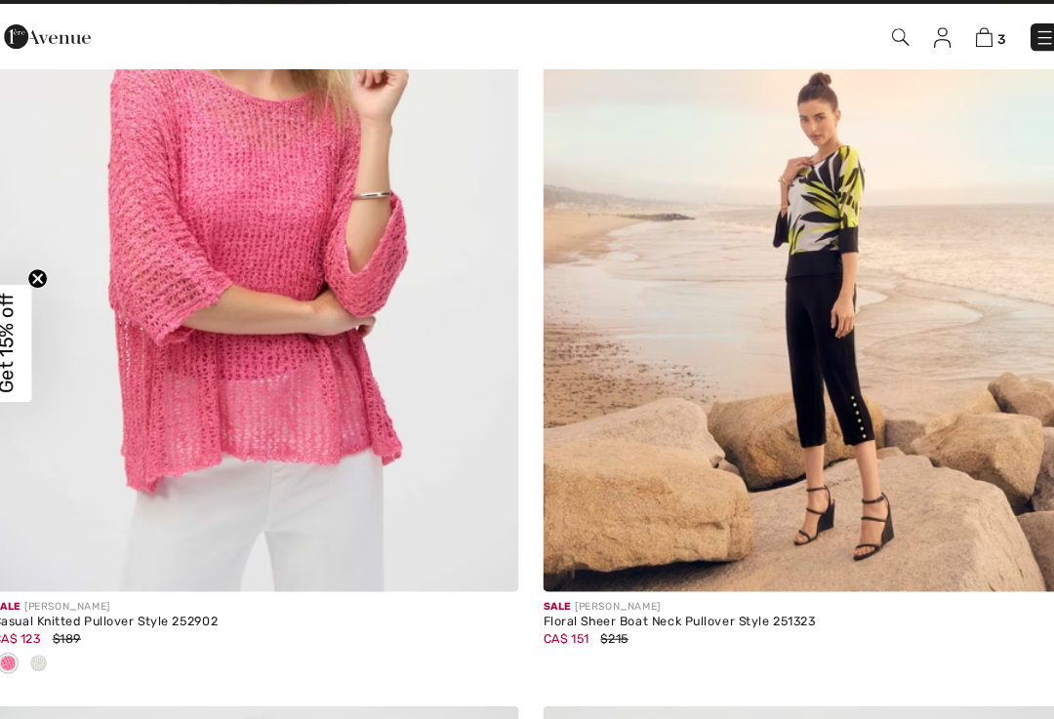
checkbox input "true"
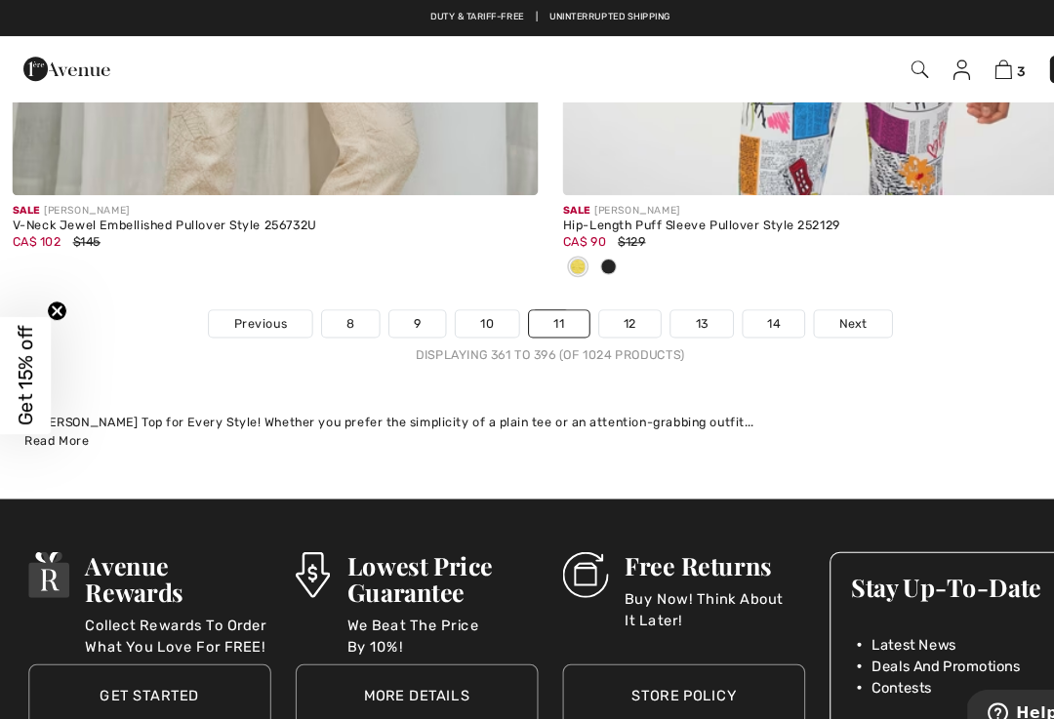
scroll to position [15675, 0]
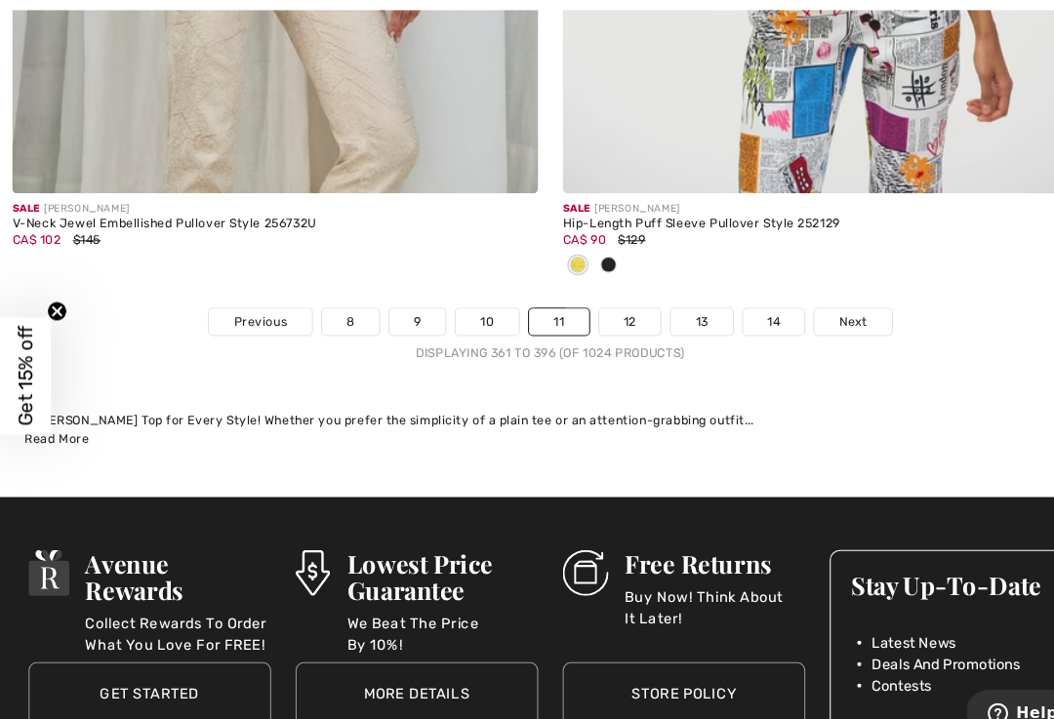
click at [594, 296] on link "12" at bounding box center [604, 308] width 60 height 25
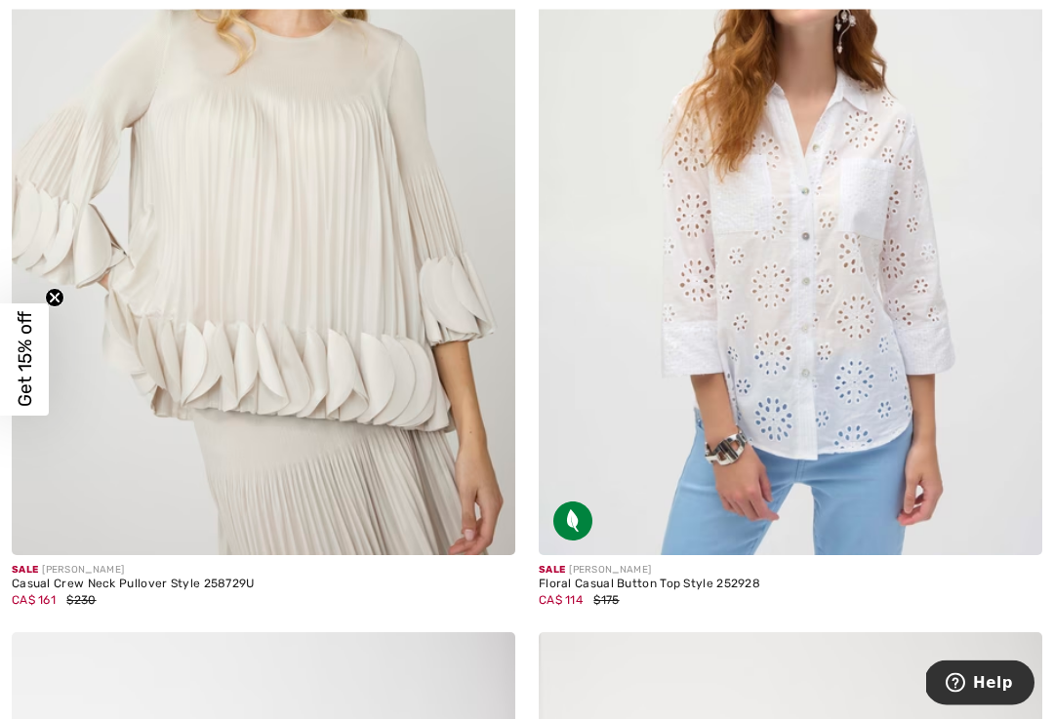
scroll to position [1318, 0]
click at [792, 281] on img at bounding box center [790, 177] width 503 height 755
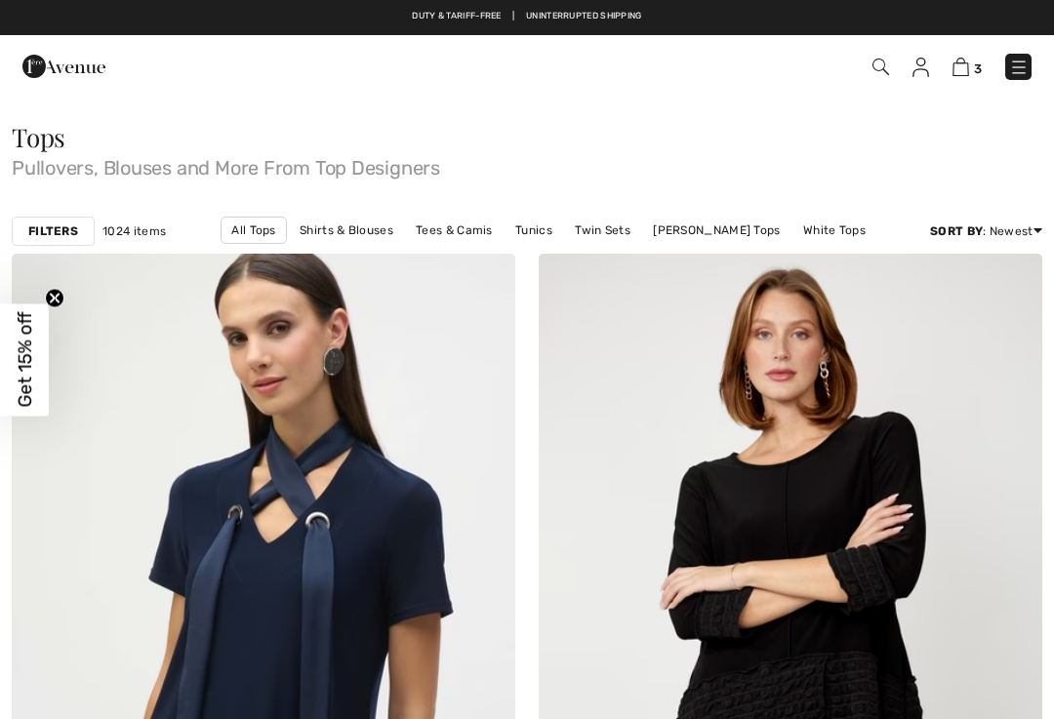
checkbox input "true"
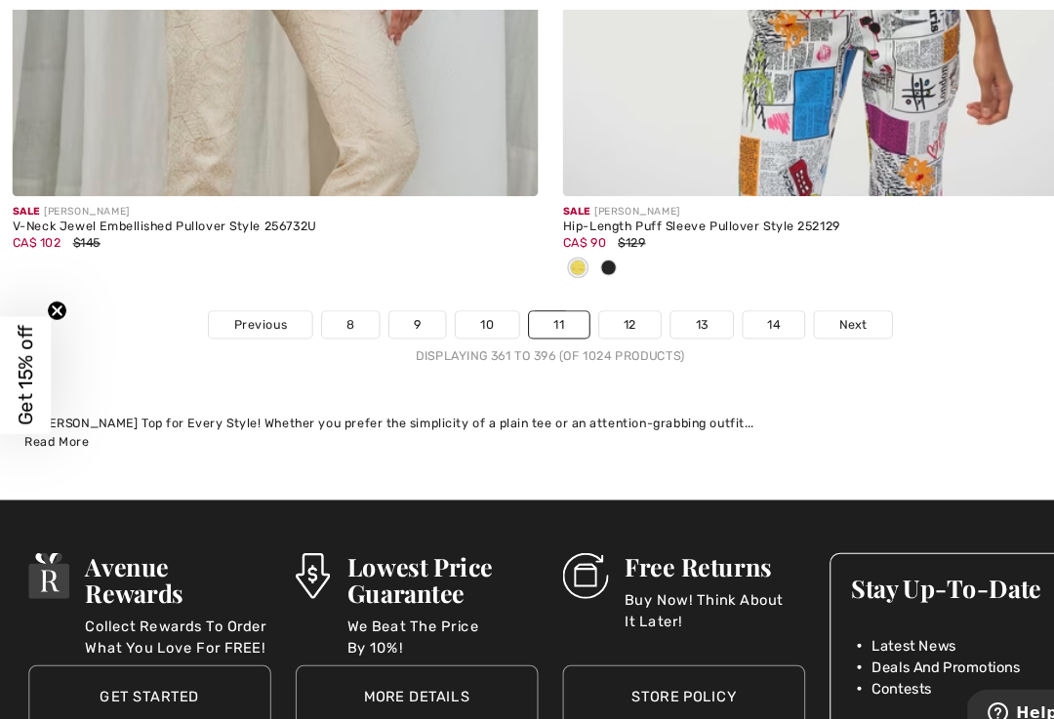
scroll to position [15673, 0]
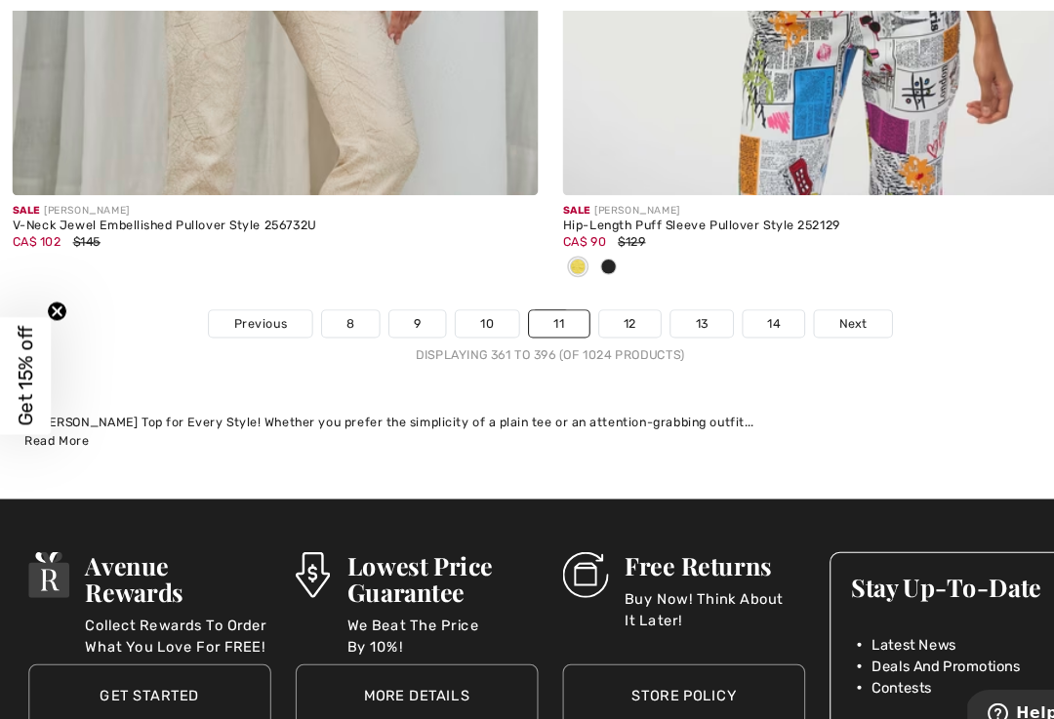
click at [598, 298] on link "12" at bounding box center [604, 310] width 60 height 25
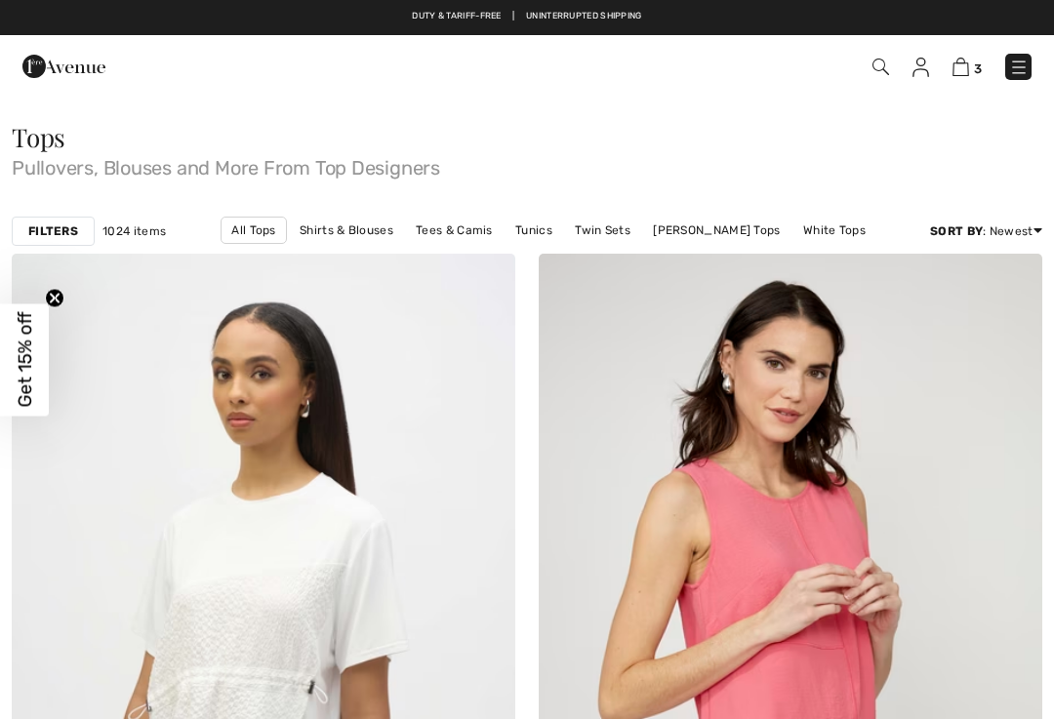
checkbox input "true"
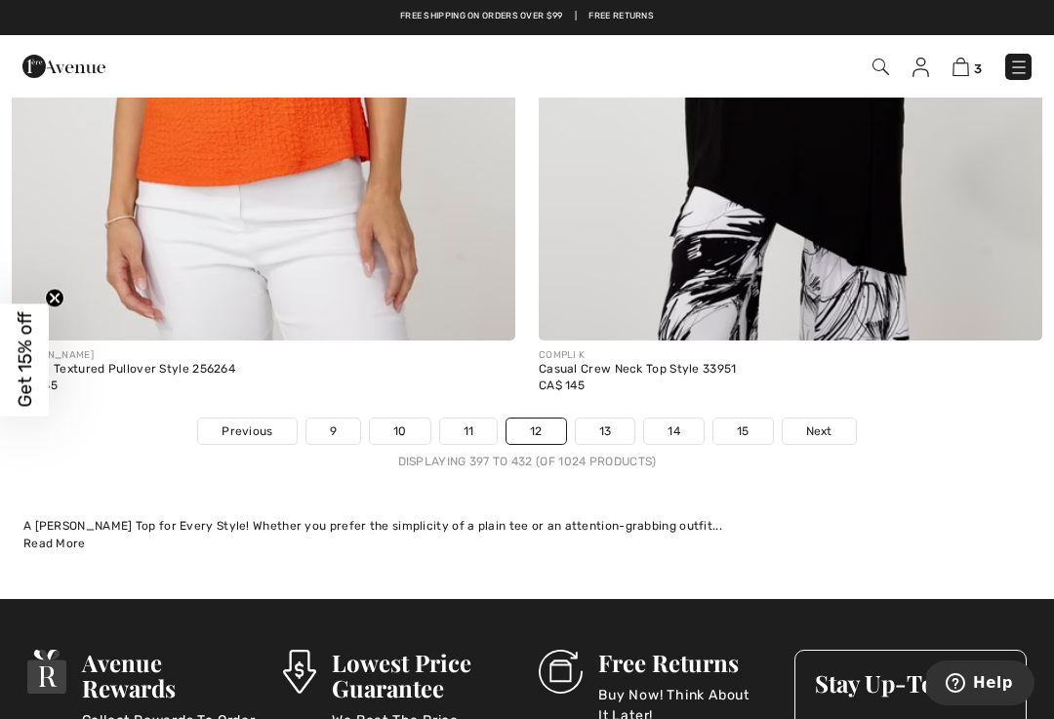
scroll to position [15437, 0]
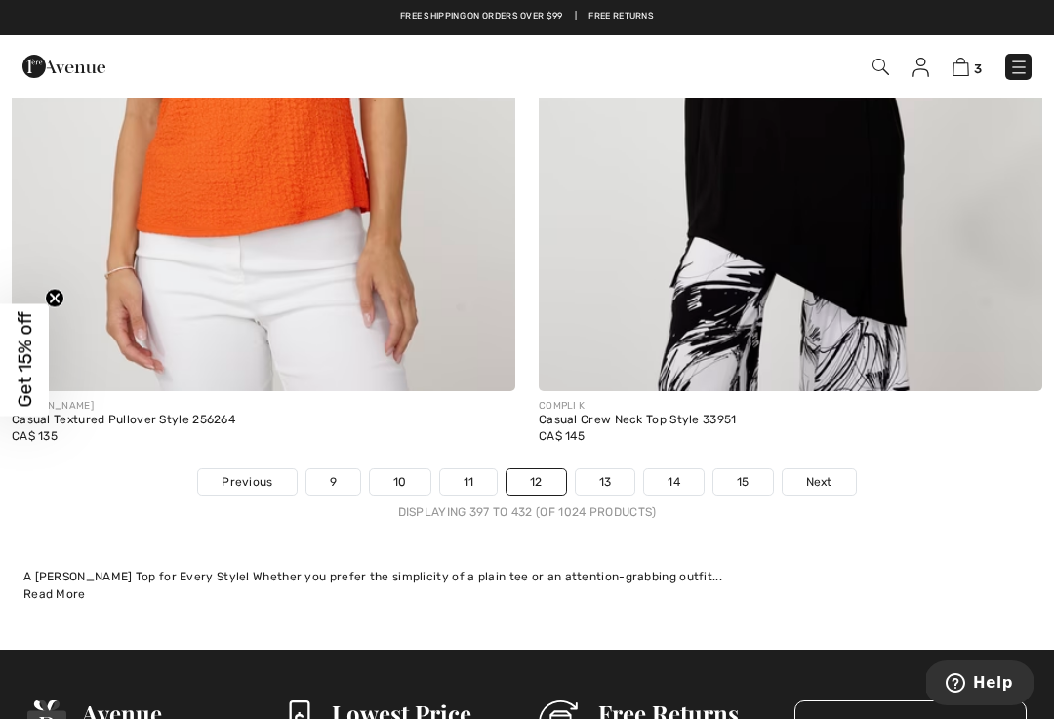
click at [601, 469] on link "13" at bounding box center [606, 481] width 60 height 25
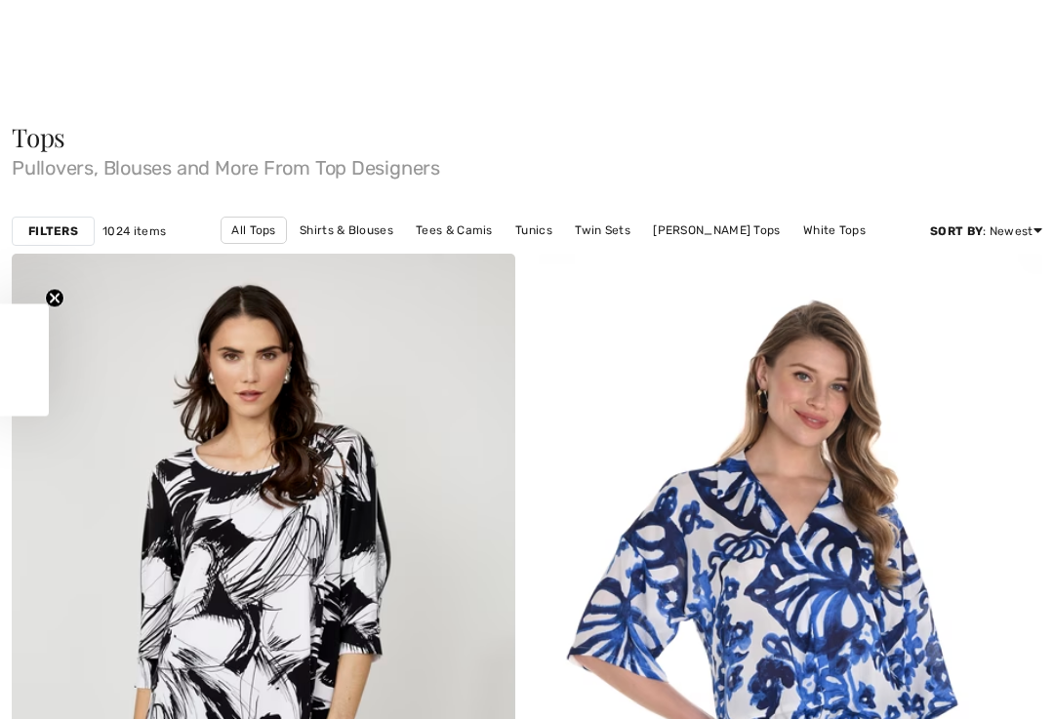
checkbox input "true"
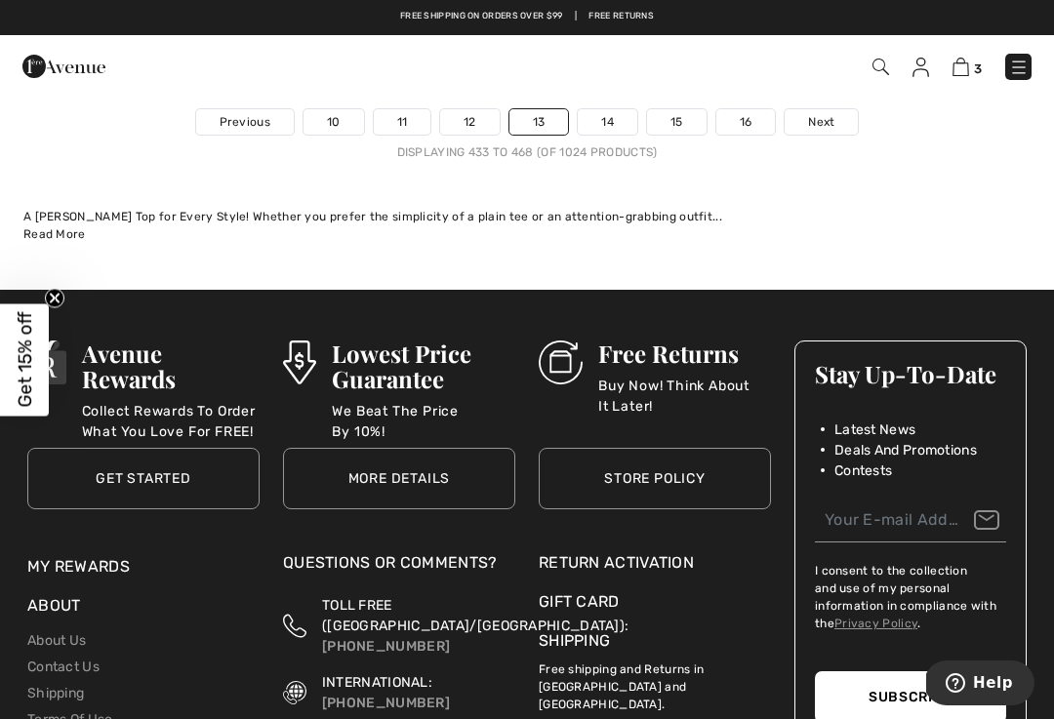
scroll to position [15831, 0]
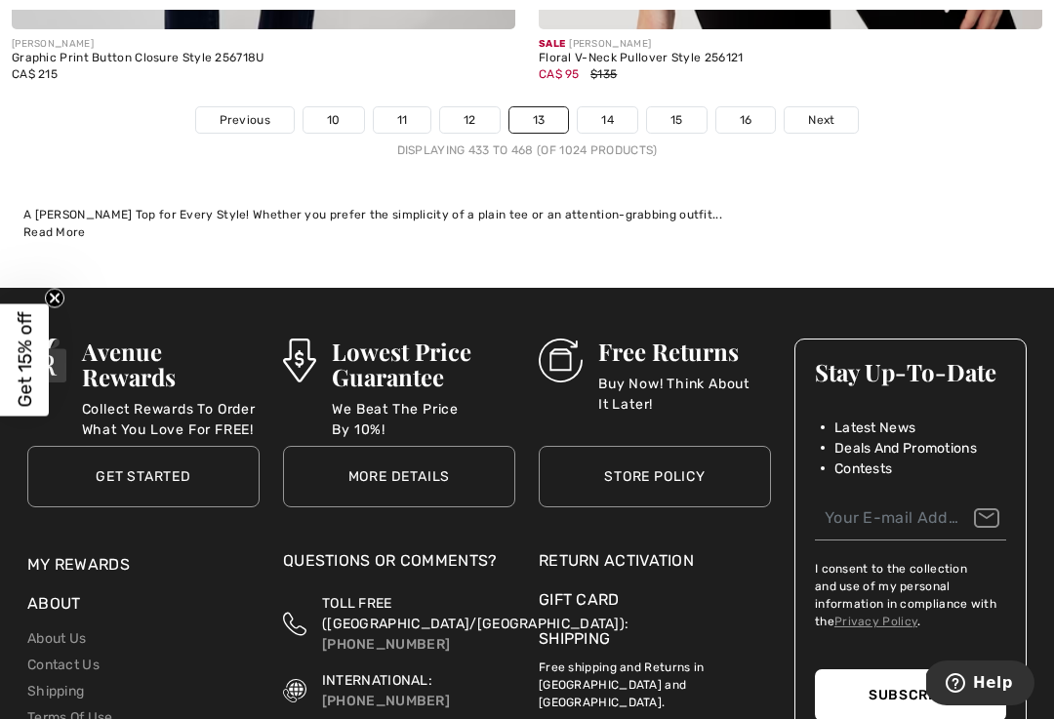
click at [608, 107] on link "14" at bounding box center [608, 119] width 60 height 25
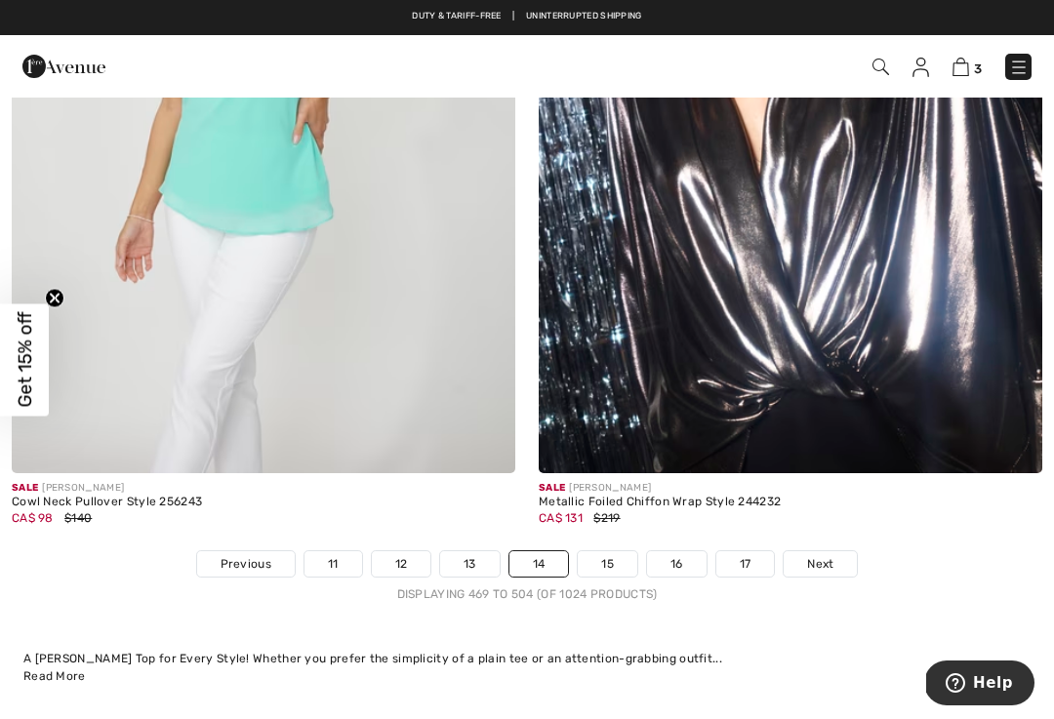
scroll to position [15322, 0]
click at [612, 552] on link "15" at bounding box center [608, 564] width 60 height 25
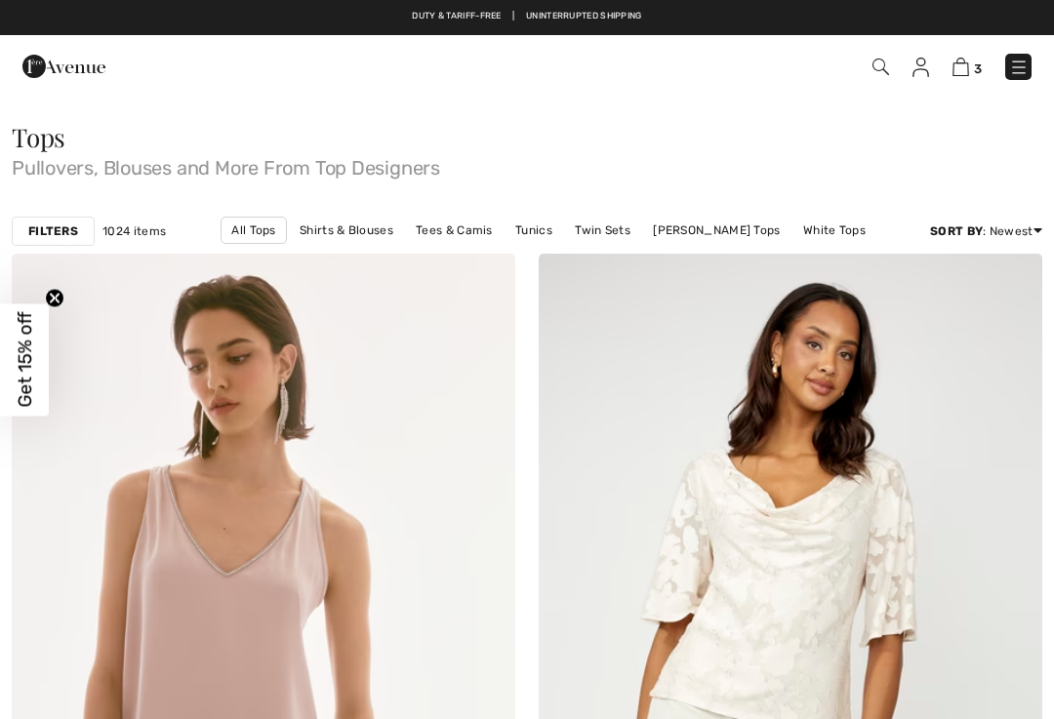
checkbox input "true"
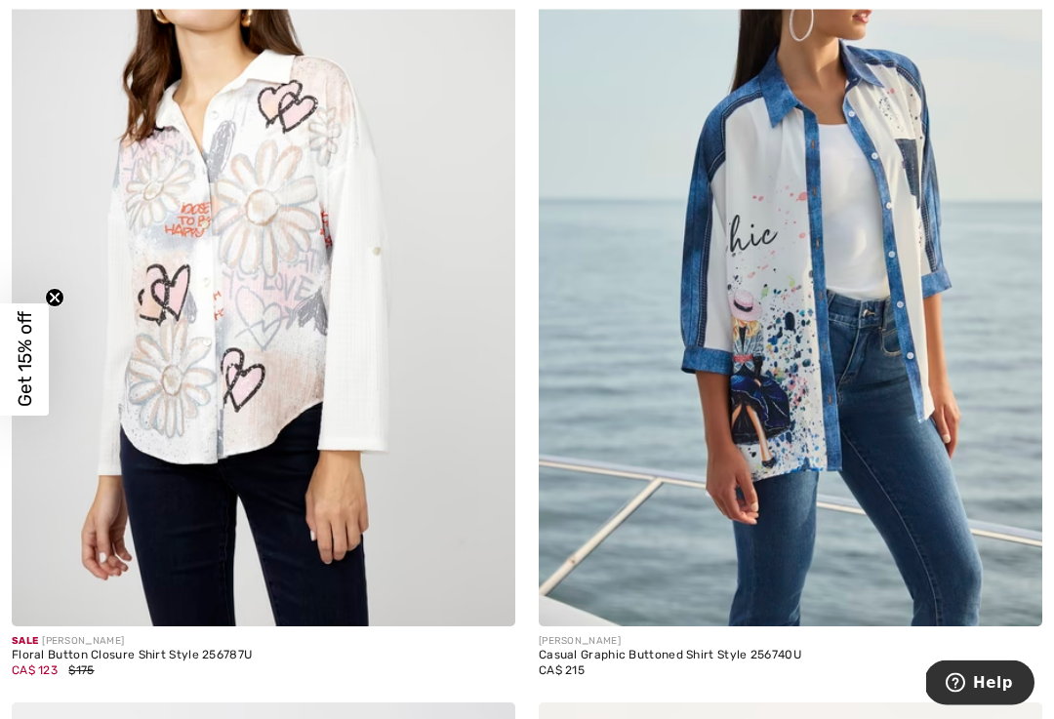
scroll to position [2079, 0]
click at [164, 331] on img at bounding box center [263, 248] width 503 height 755
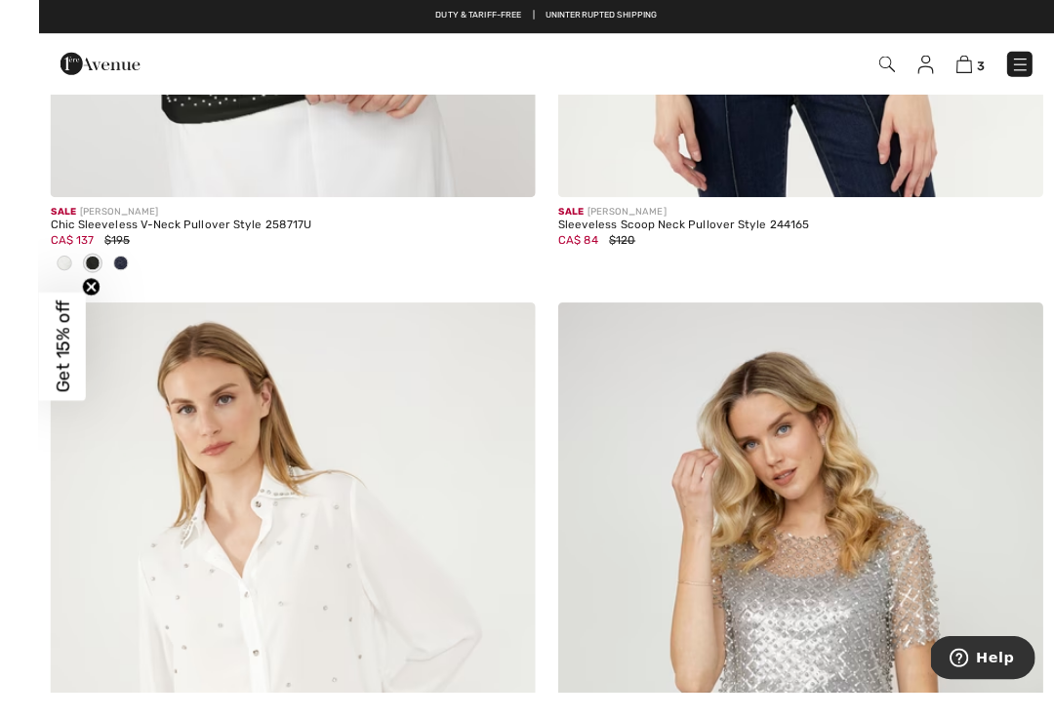
scroll to position [9648, 0]
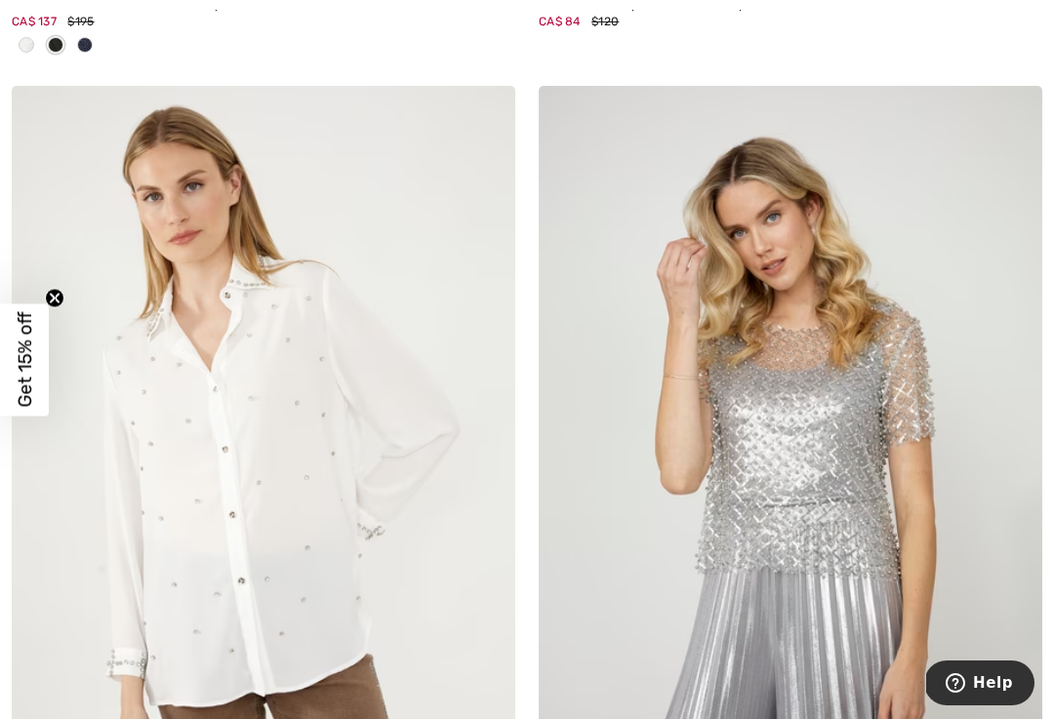
click at [218, 336] on img at bounding box center [263, 463] width 503 height 755
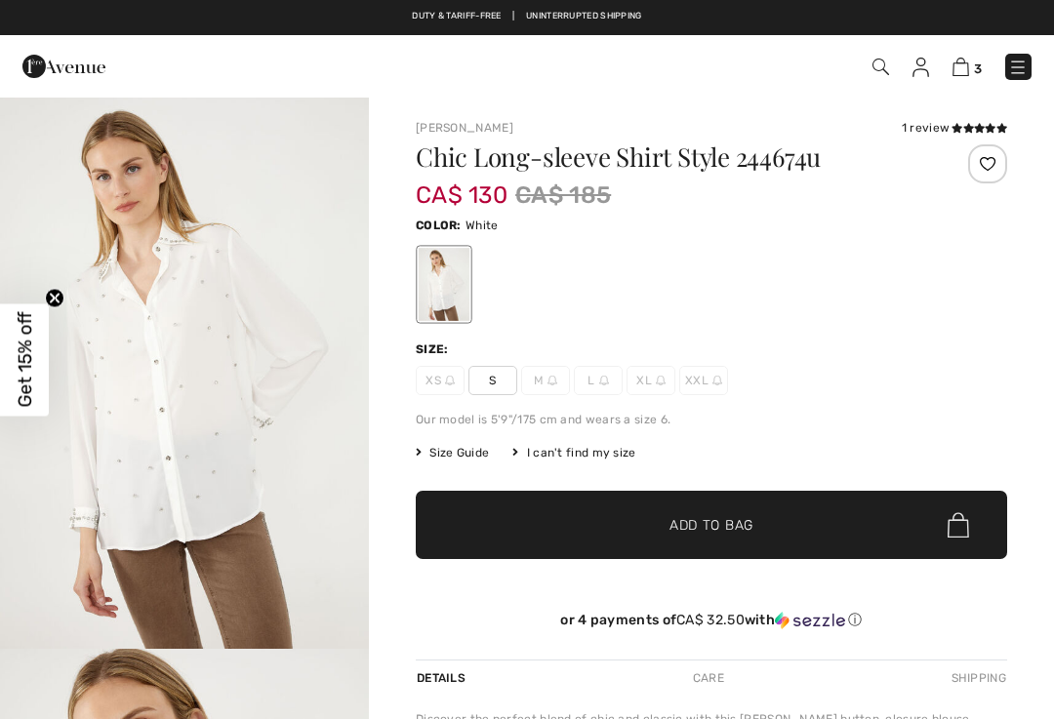
checkbox input "true"
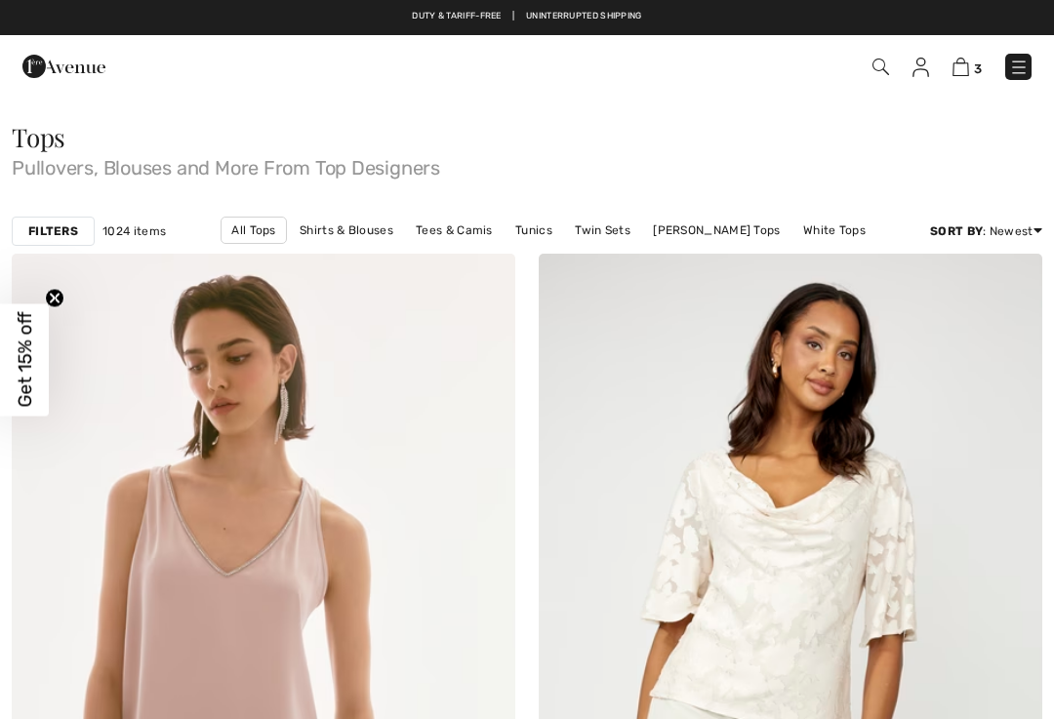
checkbox input "true"
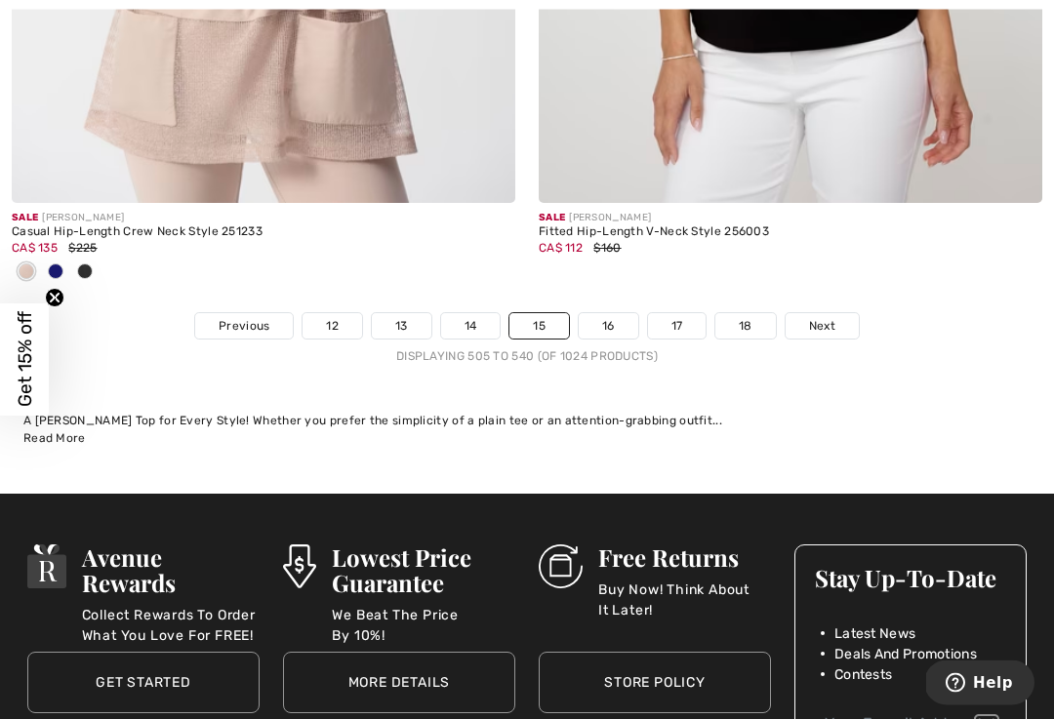
scroll to position [15648, 0]
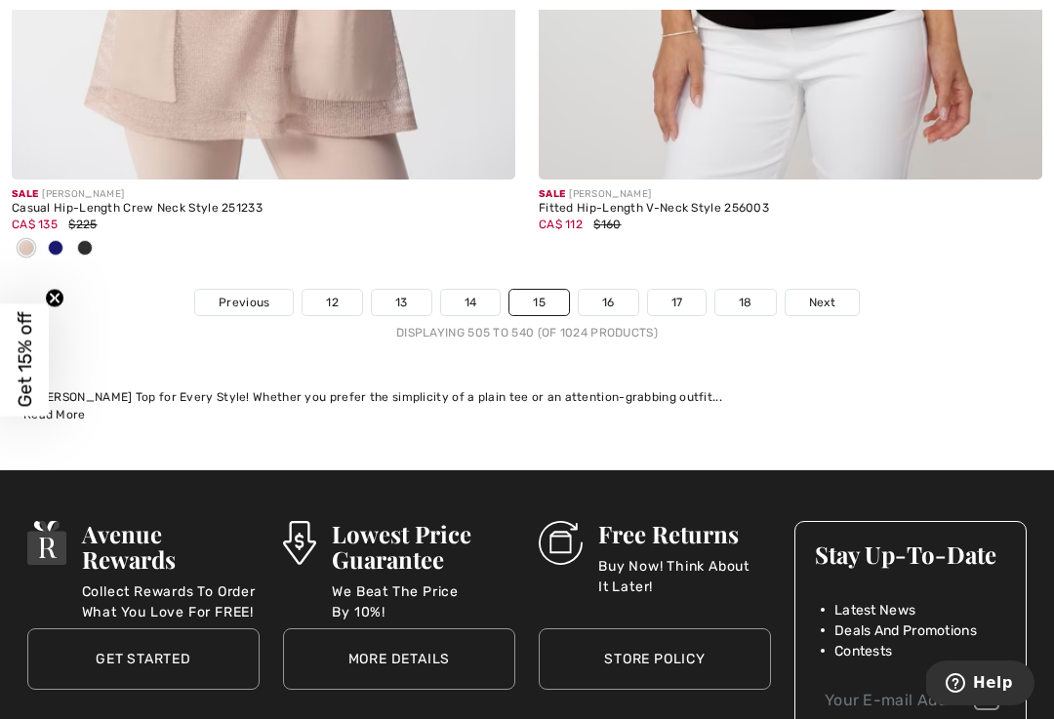
click at [611, 296] on link "16" at bounding box center [609, 302] width 60 height 25
click at [596, 290] on link "16" at bounding box center [609, 302] width 60 height 25
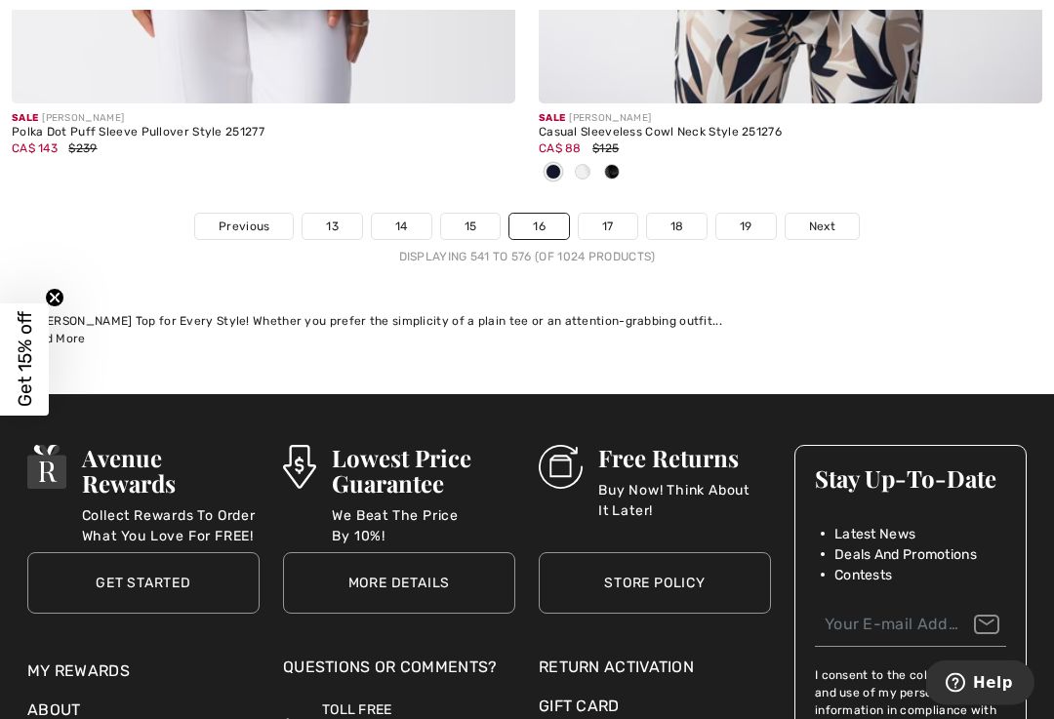
scroll to position [15886, 0]
click at [596, 214] on link "17" at bounding box center [608, 226] width 59 height 25
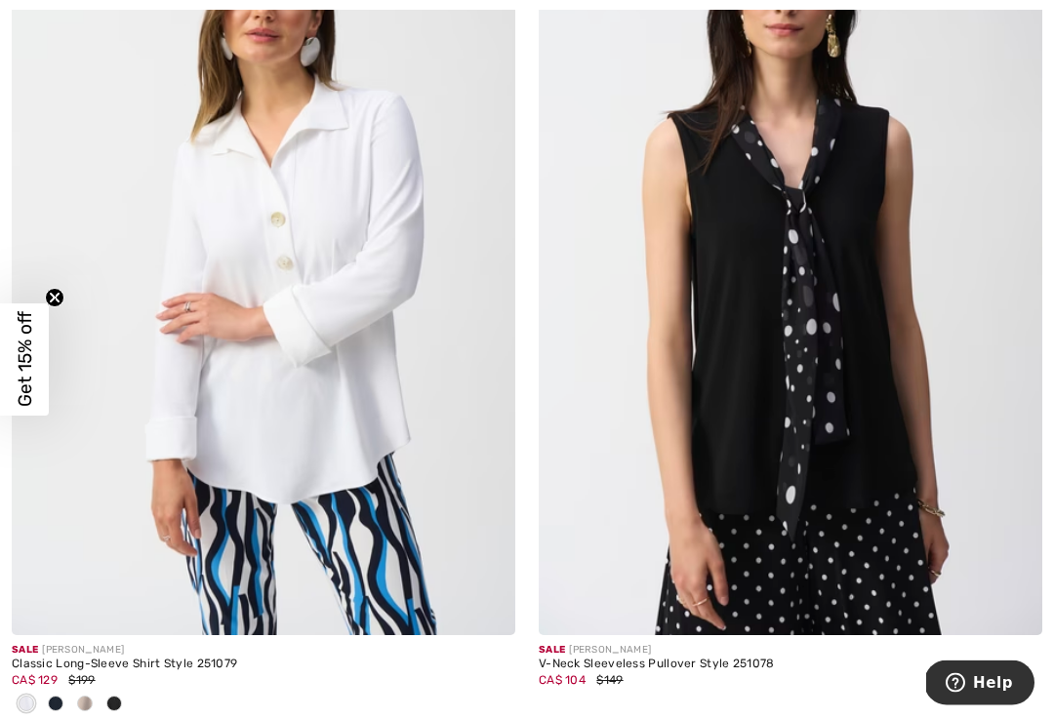
scroll to position [9085, 0]
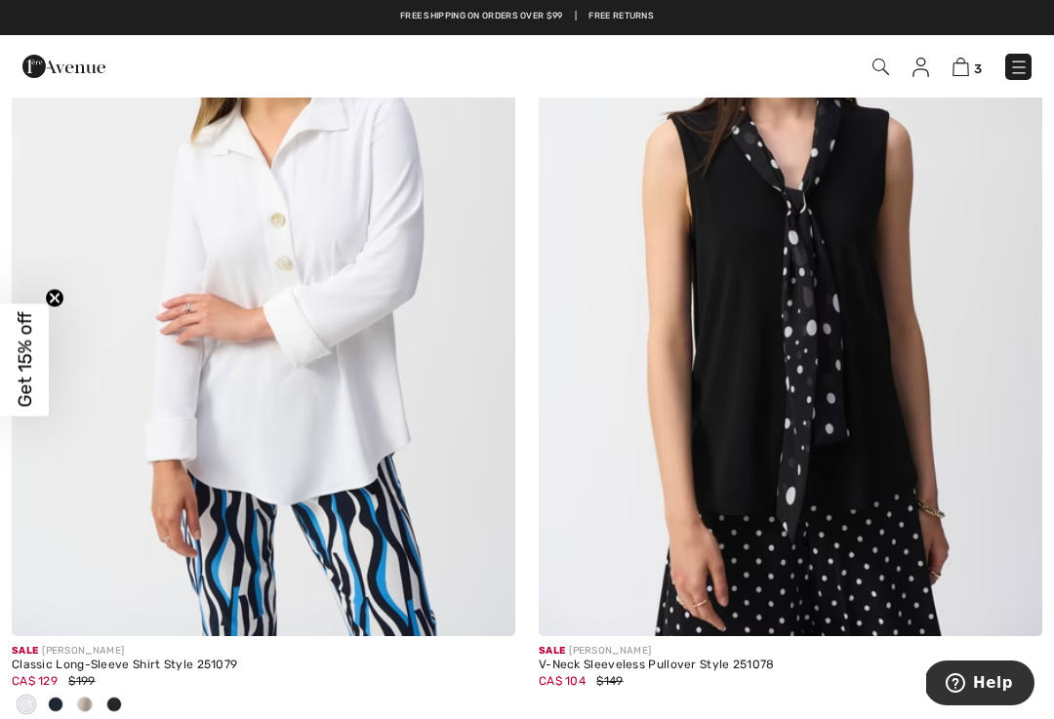
click at [244, 349] on img at bounding box center [263, 258] width 503 height 755
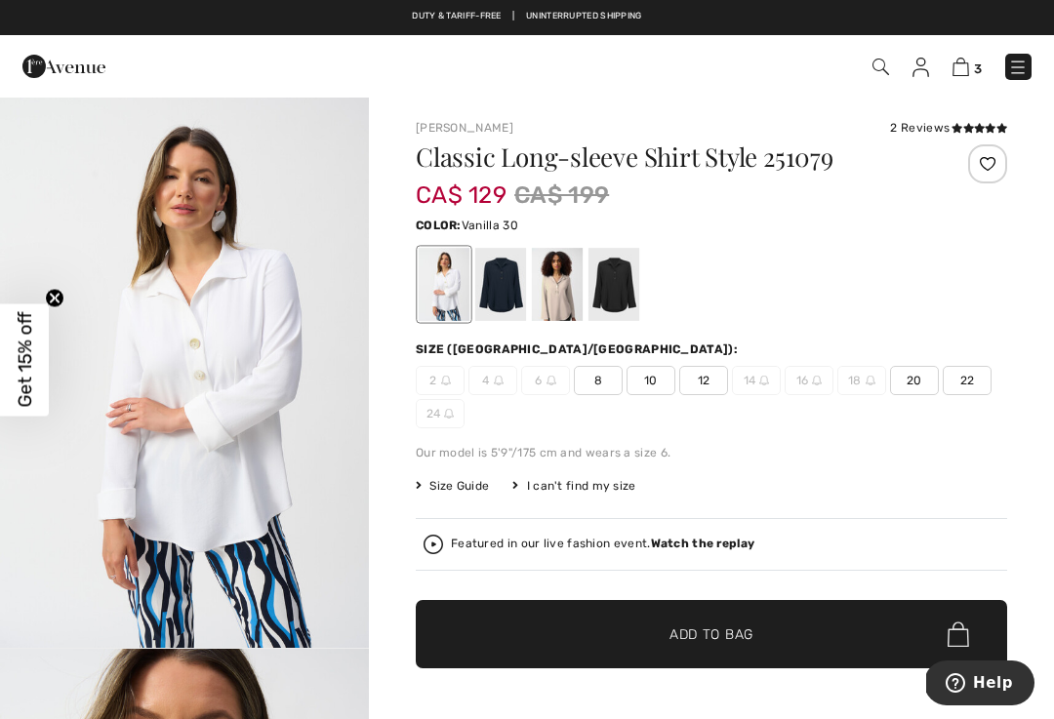
click at [912, 377] on span "20" at bounding box center [914, 380] width 49 height 29
click at [694, 636] on span "Add to Bag" at bounding box center [711, 634] width 84 height 20
click at [692, 634] on span "Add to Bag" at bounding box center [711, 634] width 84 height 20
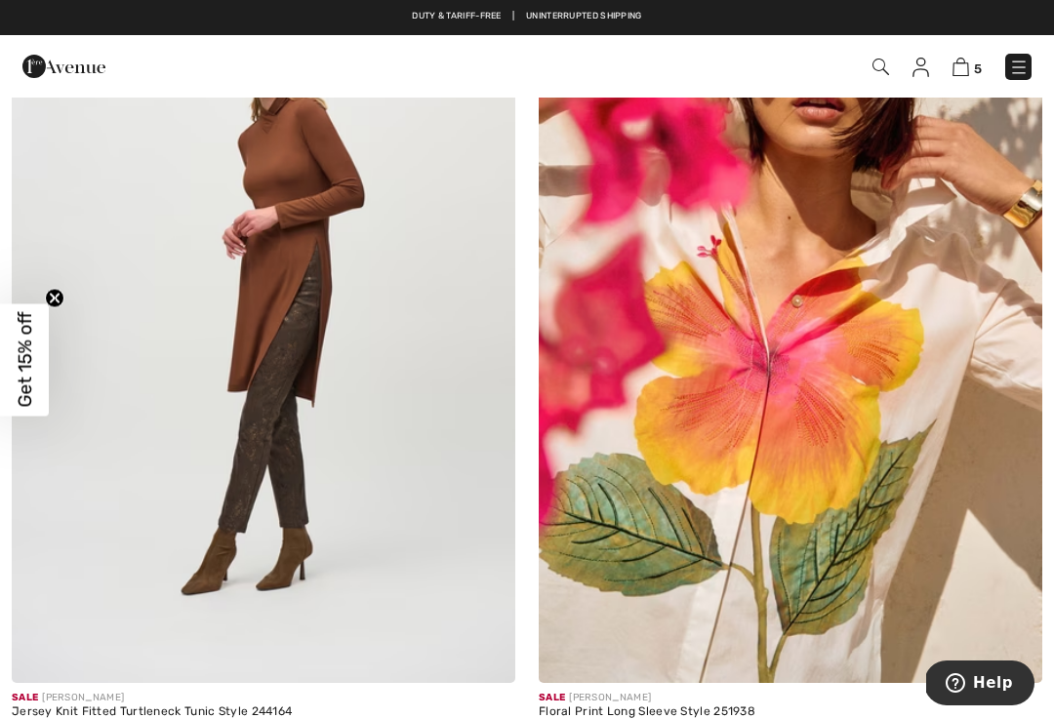
scroll to position [15241, 0]
click at [775, 388] on img at bounding box center [790, 306] width 503 height 755
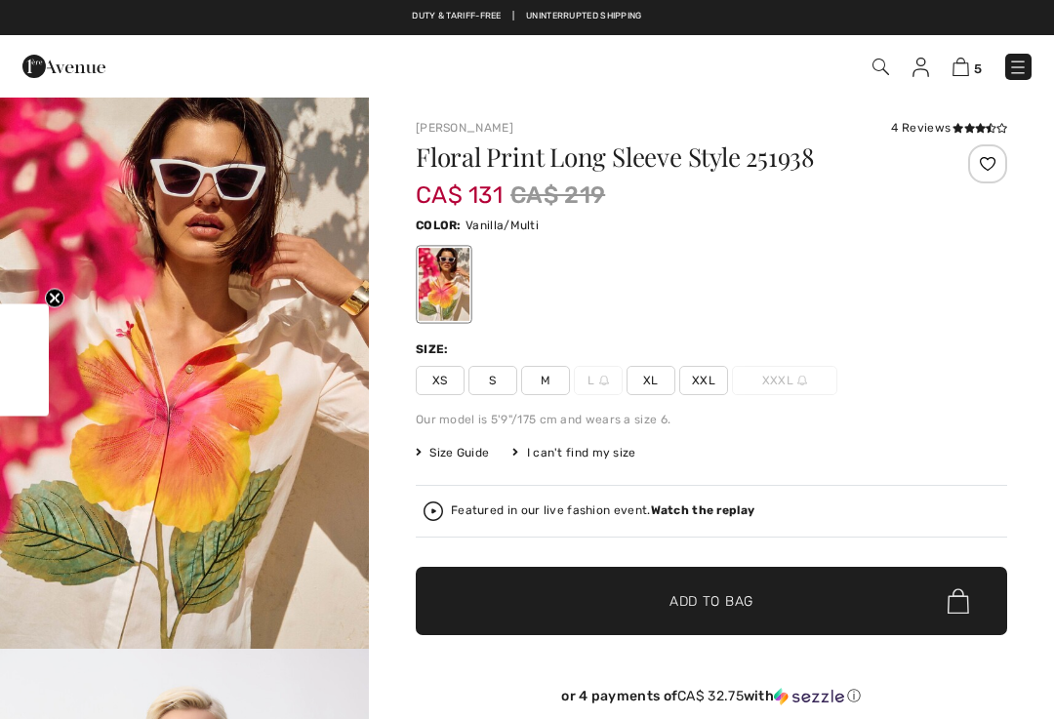
checkbox input "true"
click at [698, 368] on span "XXL" at bounding box center [703, 380] width 49 height 29
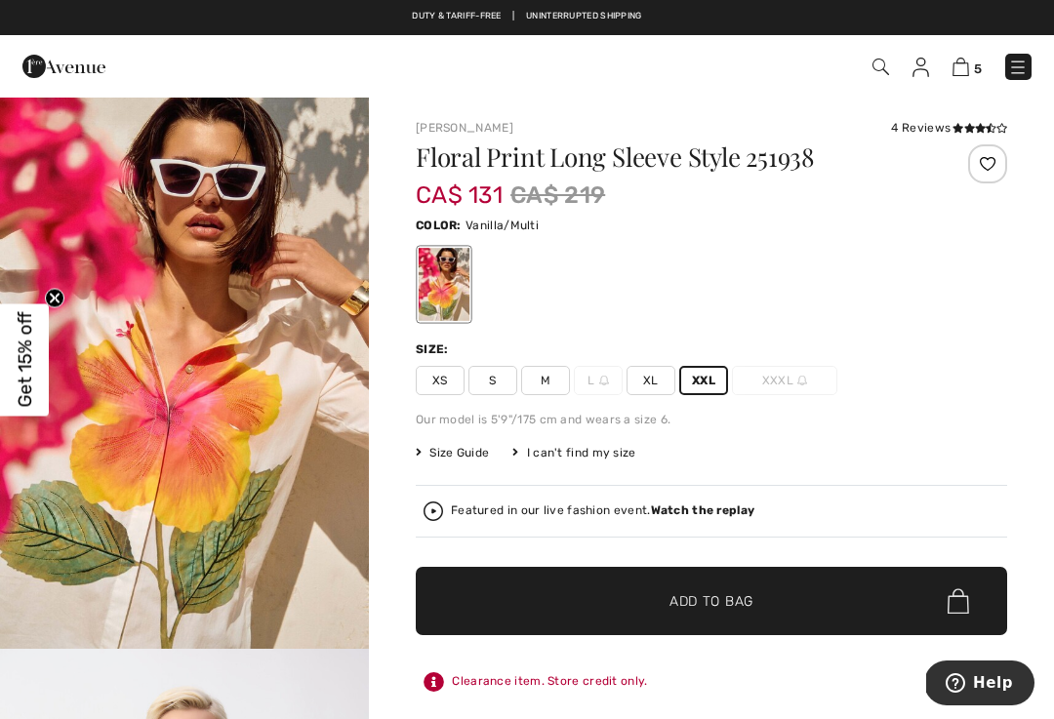
click at [700, 619] on span "✔ Added to Bag Add to Bag" at bounding box center [711, 601] width 591 height 68
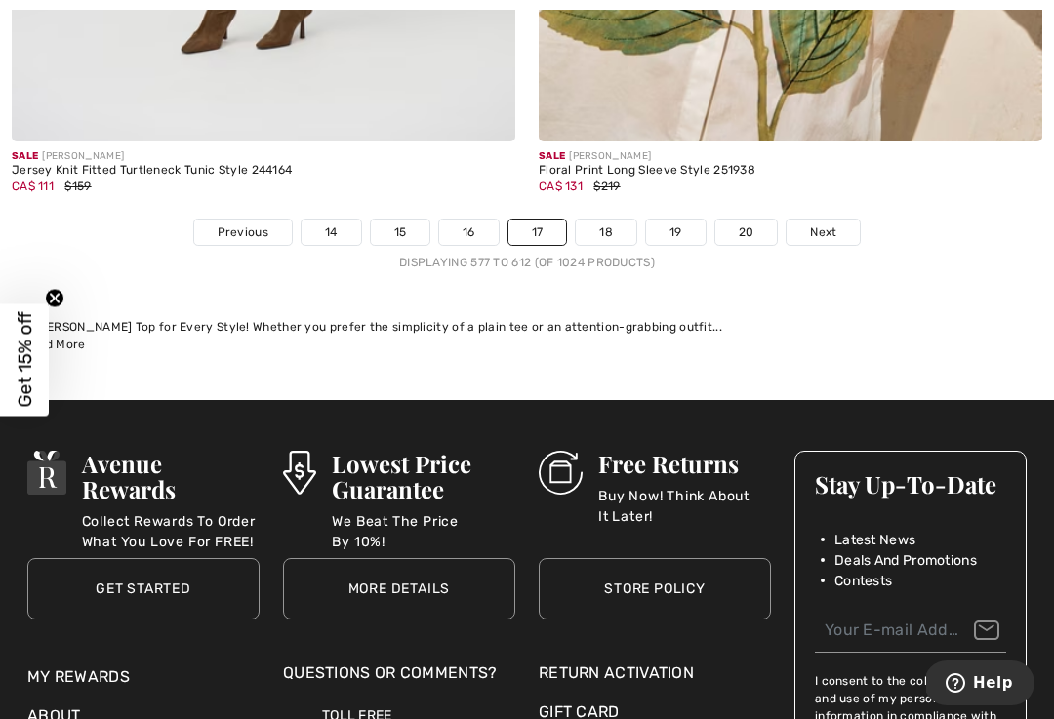
scroll to position [15814, 0]
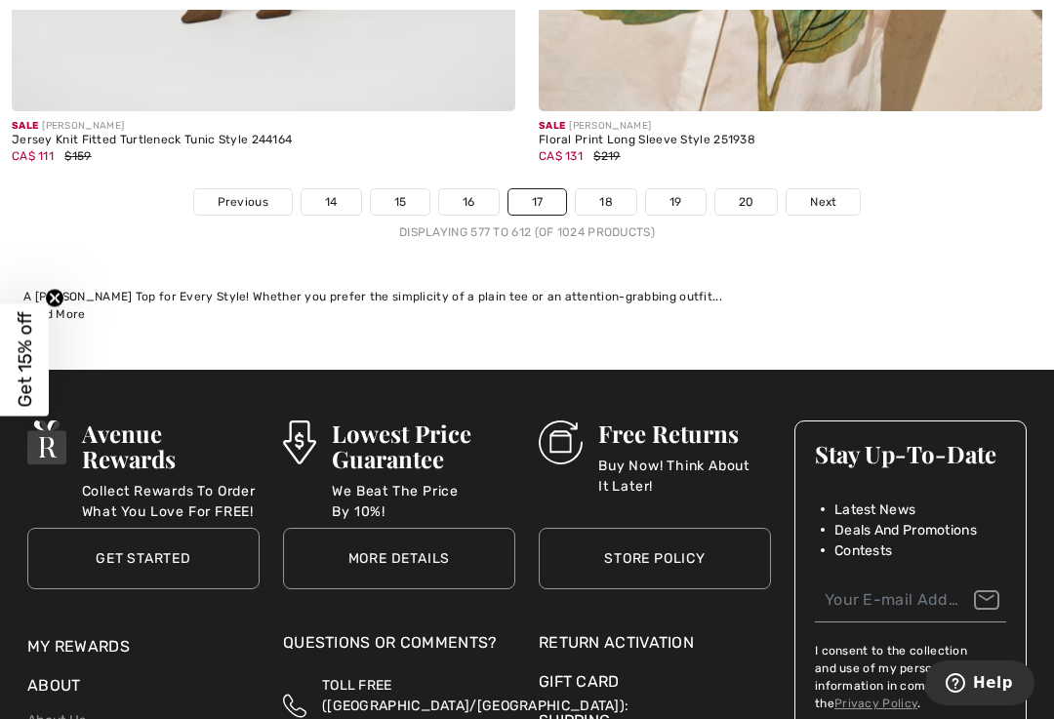
click at [601, 189] on link "18" at bounding box center [606, 201] width 60 height 25
click at [604, 189] on link "18" at bounding box center [606, 201] width 60 height 25
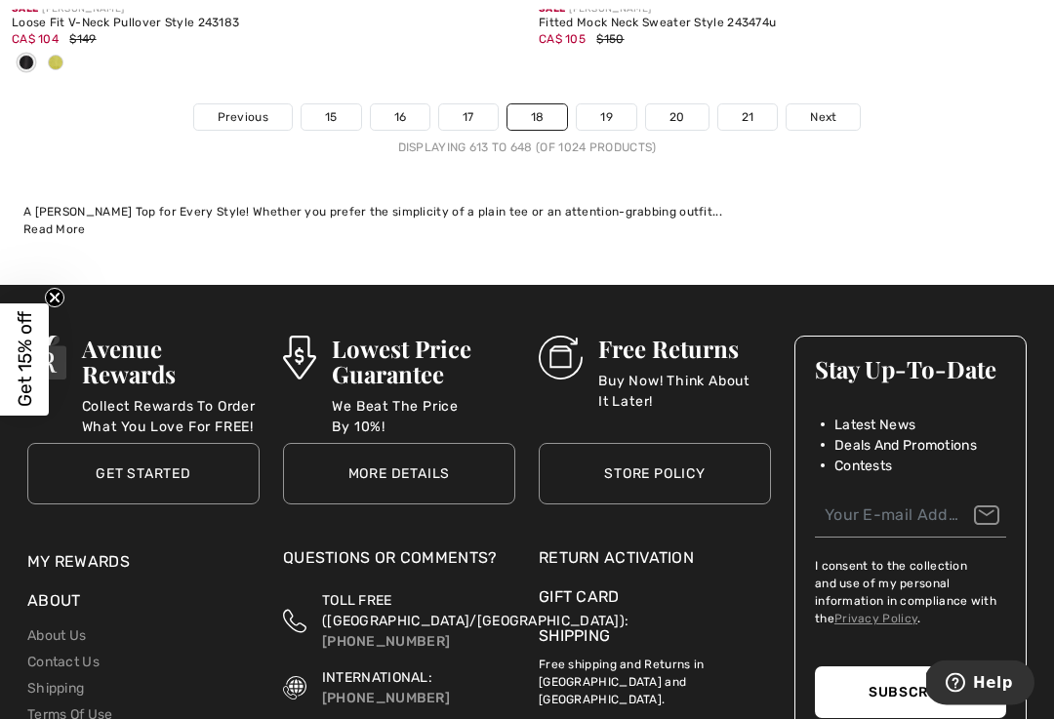
scroll to position [15812, 0]
